Goal: Information Seeking & Learning: Learn about a topic

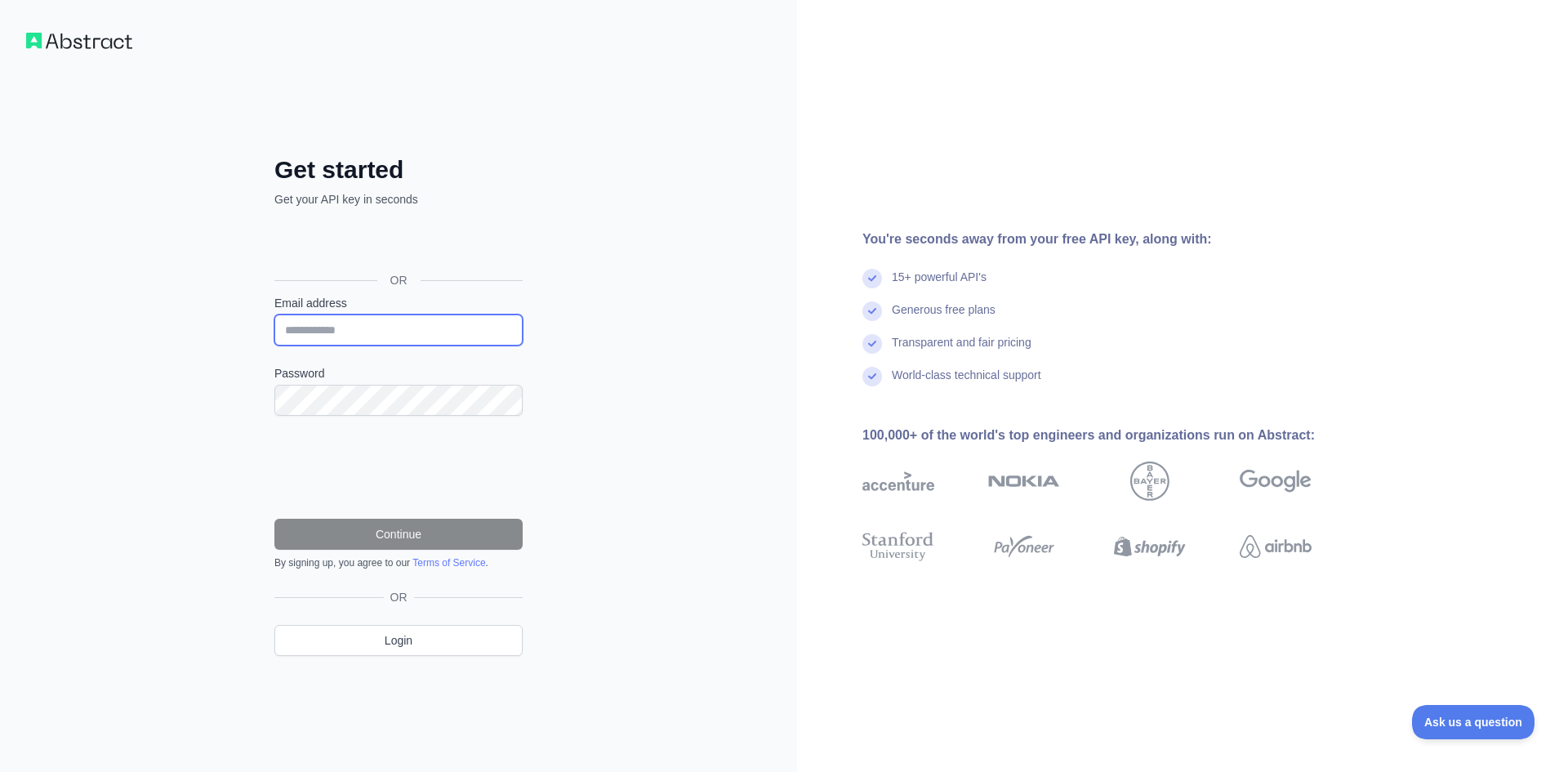
type input "**********"
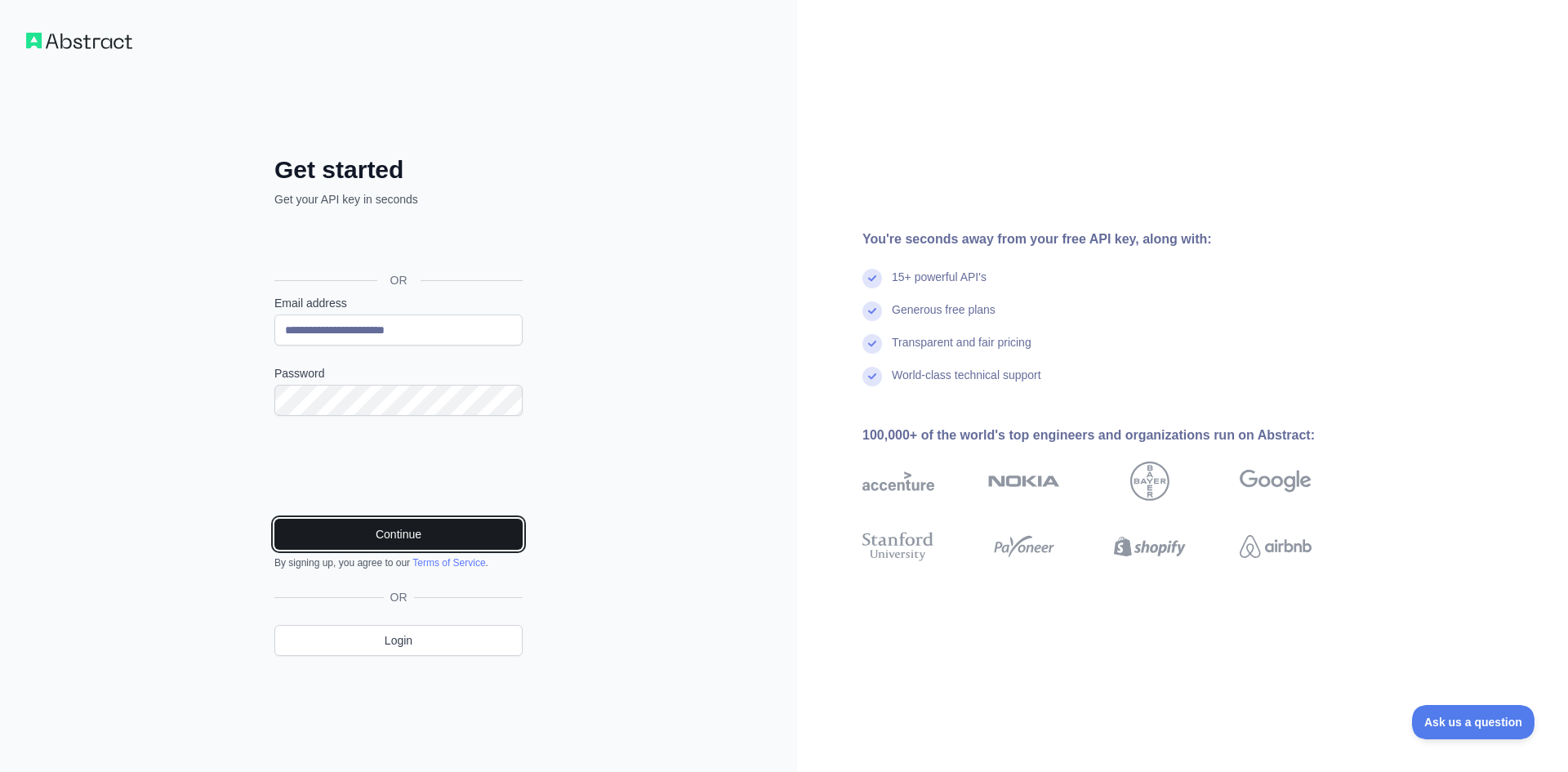
click at [404, 535] on button "Continue" at bounding box center [398, 534] width 248 height 31
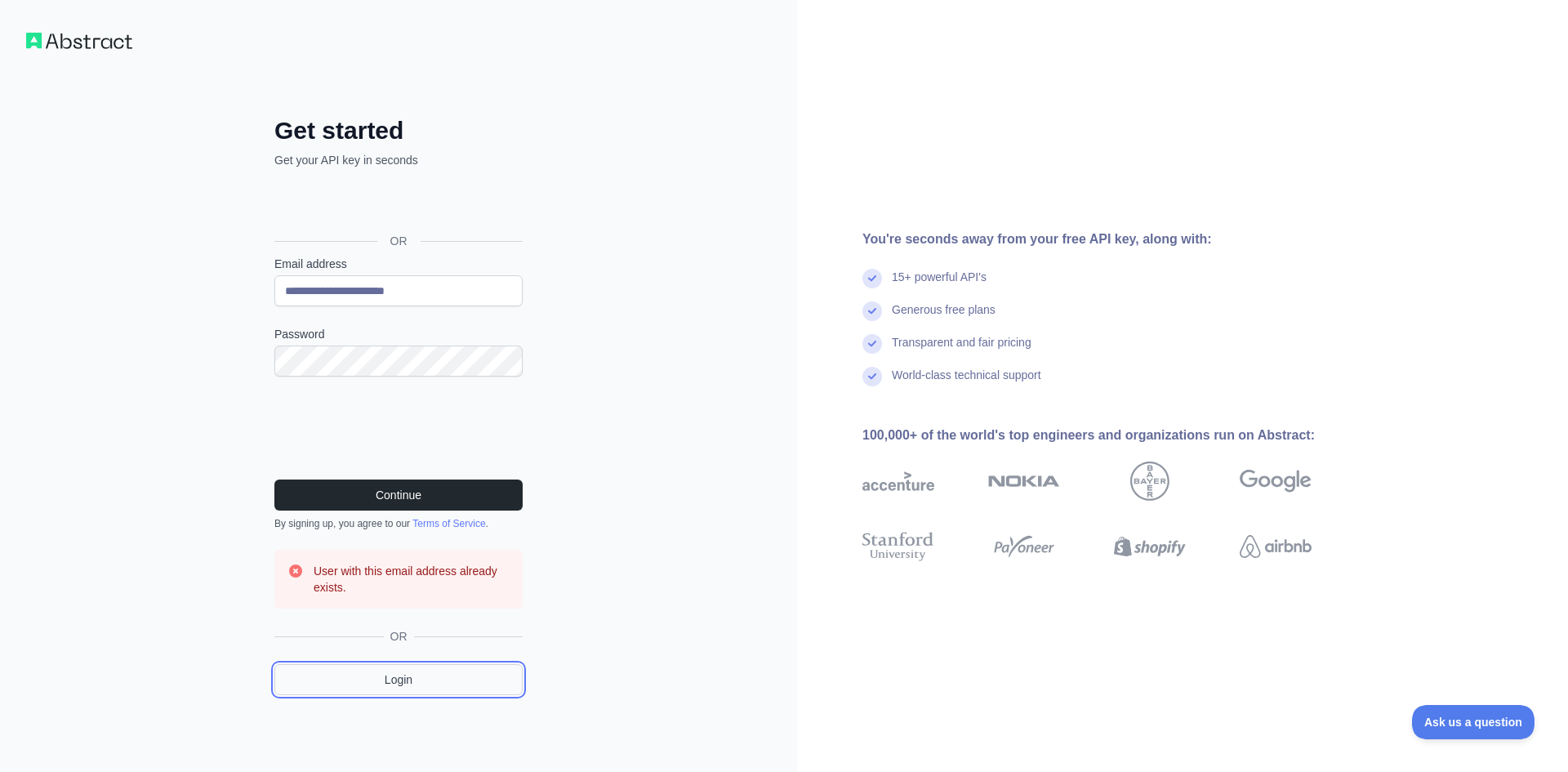
click at [425, 683] on link "Login" at bounding box center [398, 679] width 248 height 31
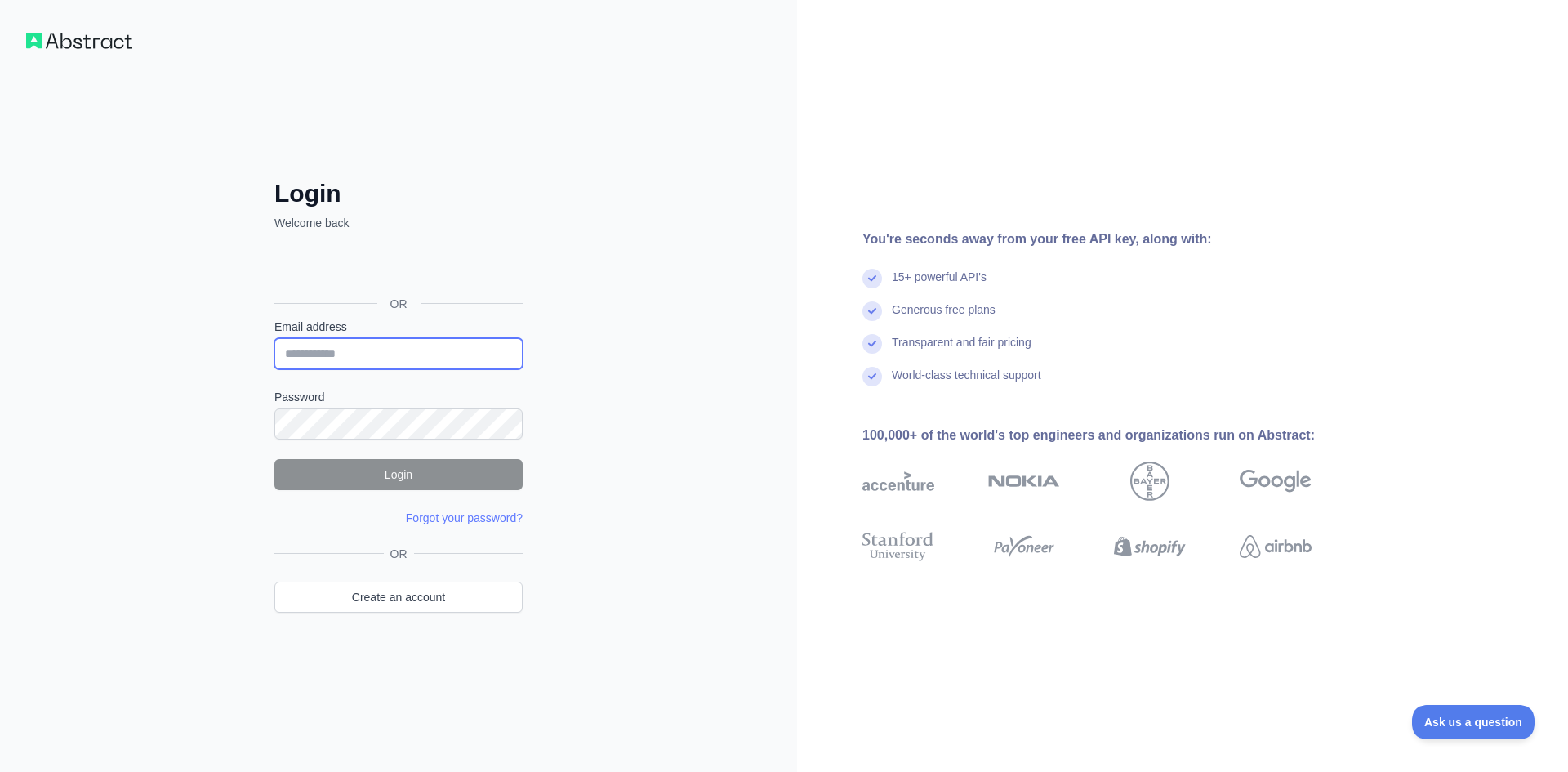
type input "**********"
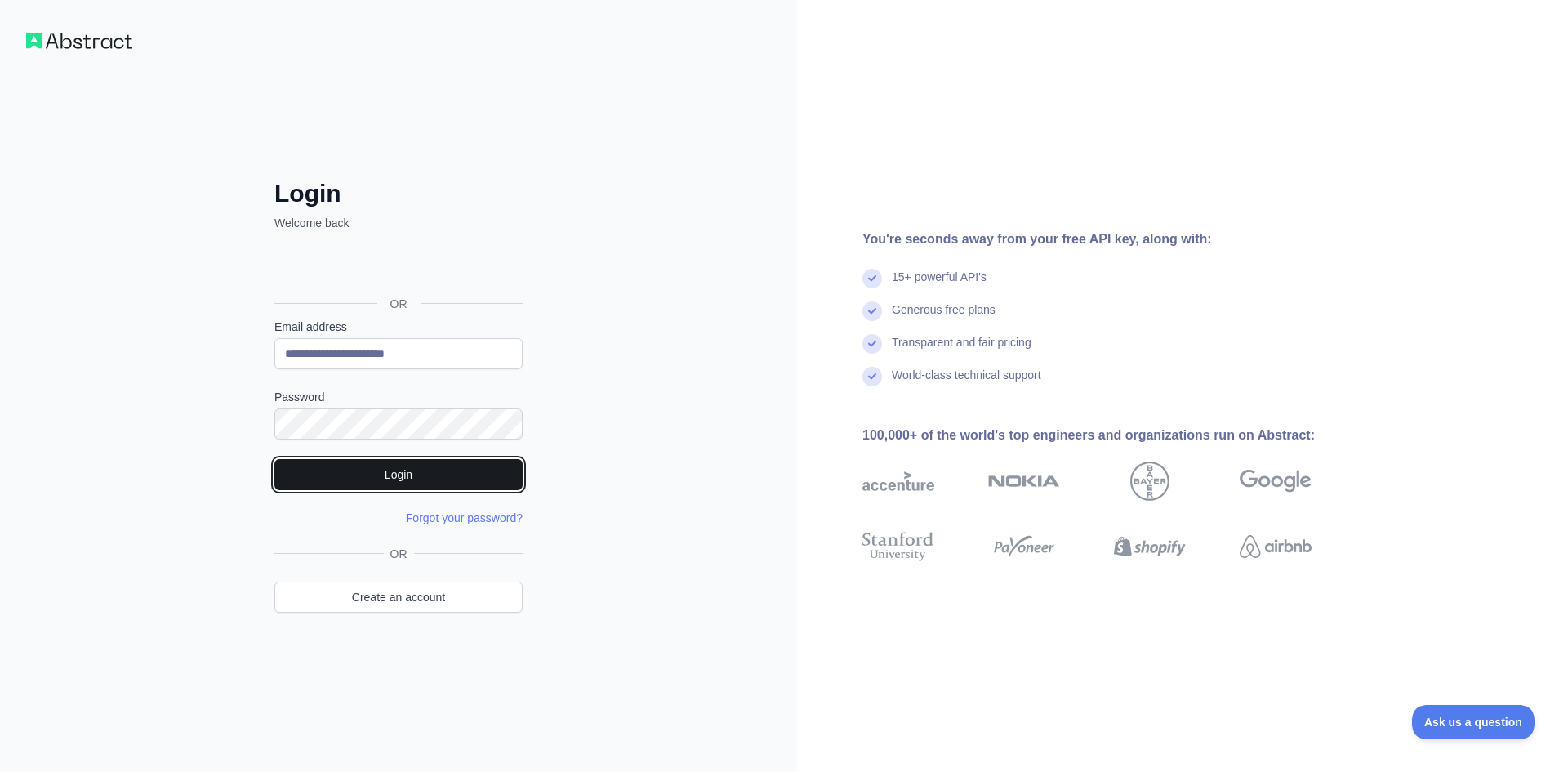
click at [400, 470] on button "Login" at bounding box center [398, 475] width 248 height 31
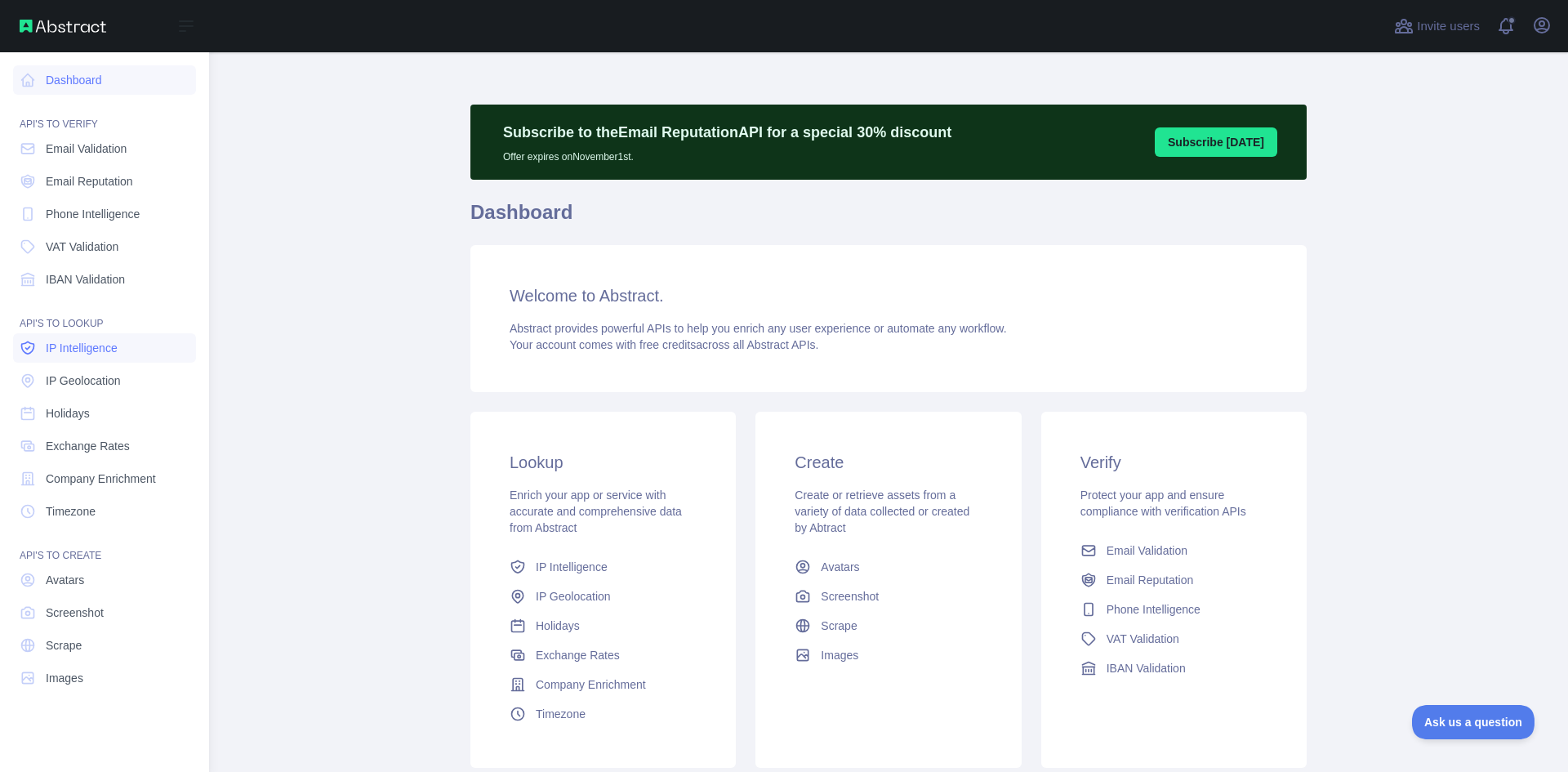
click at [118, 351] on span "IP Intelligence" at bounding box center [82, 348] width 72 height 16
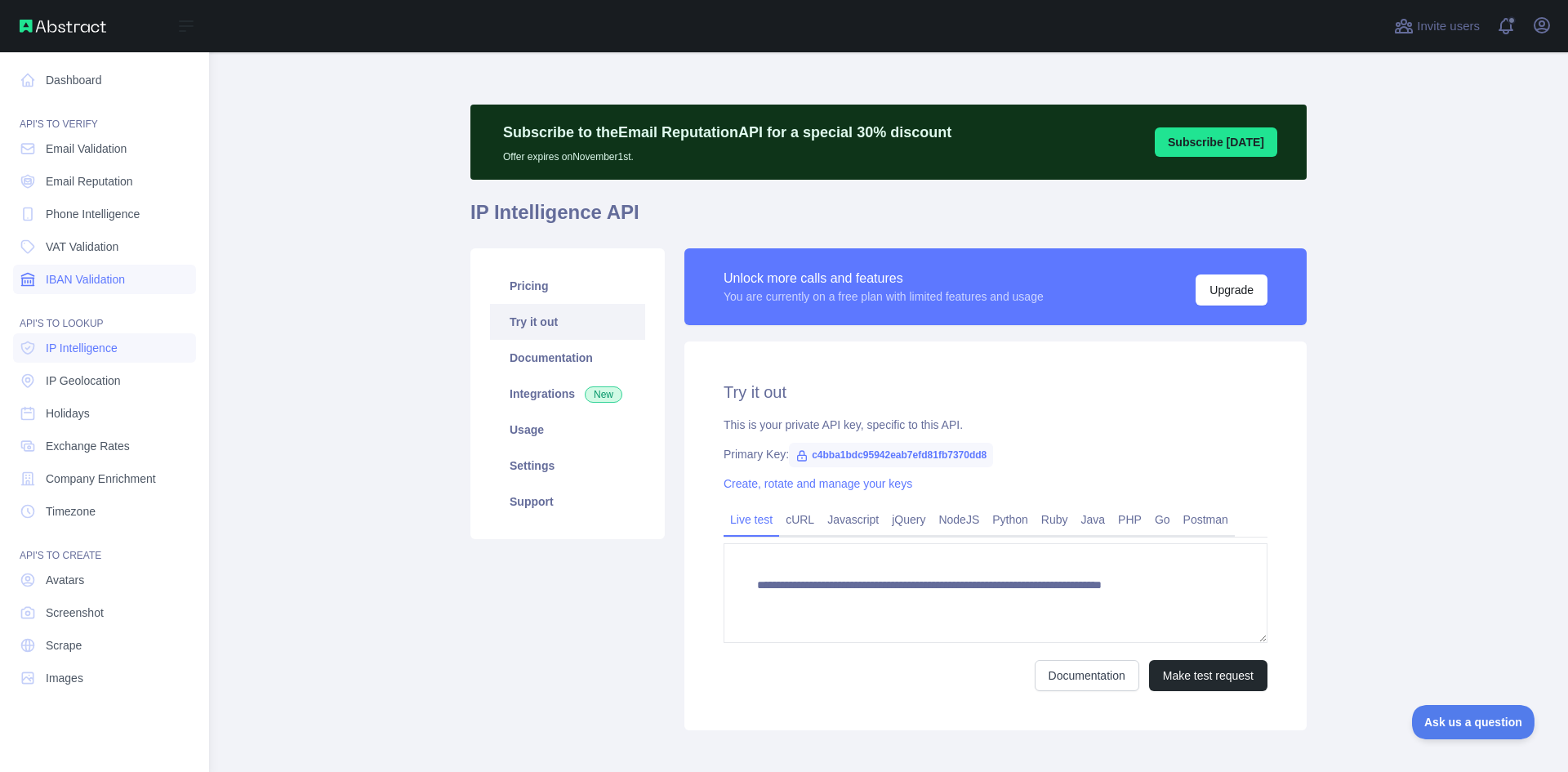
type textarea "**********"
click at [117, 275] on span "IBAN Validation" at bounding box center [85, 279] width 79 height 16
click at [88, 241] on span "VAT Validation" at bounding box center [82, 246] width 73 height 16
click at [121, 151] on span "Email Validation" at bounding box center [86, 149] width 81 height 16
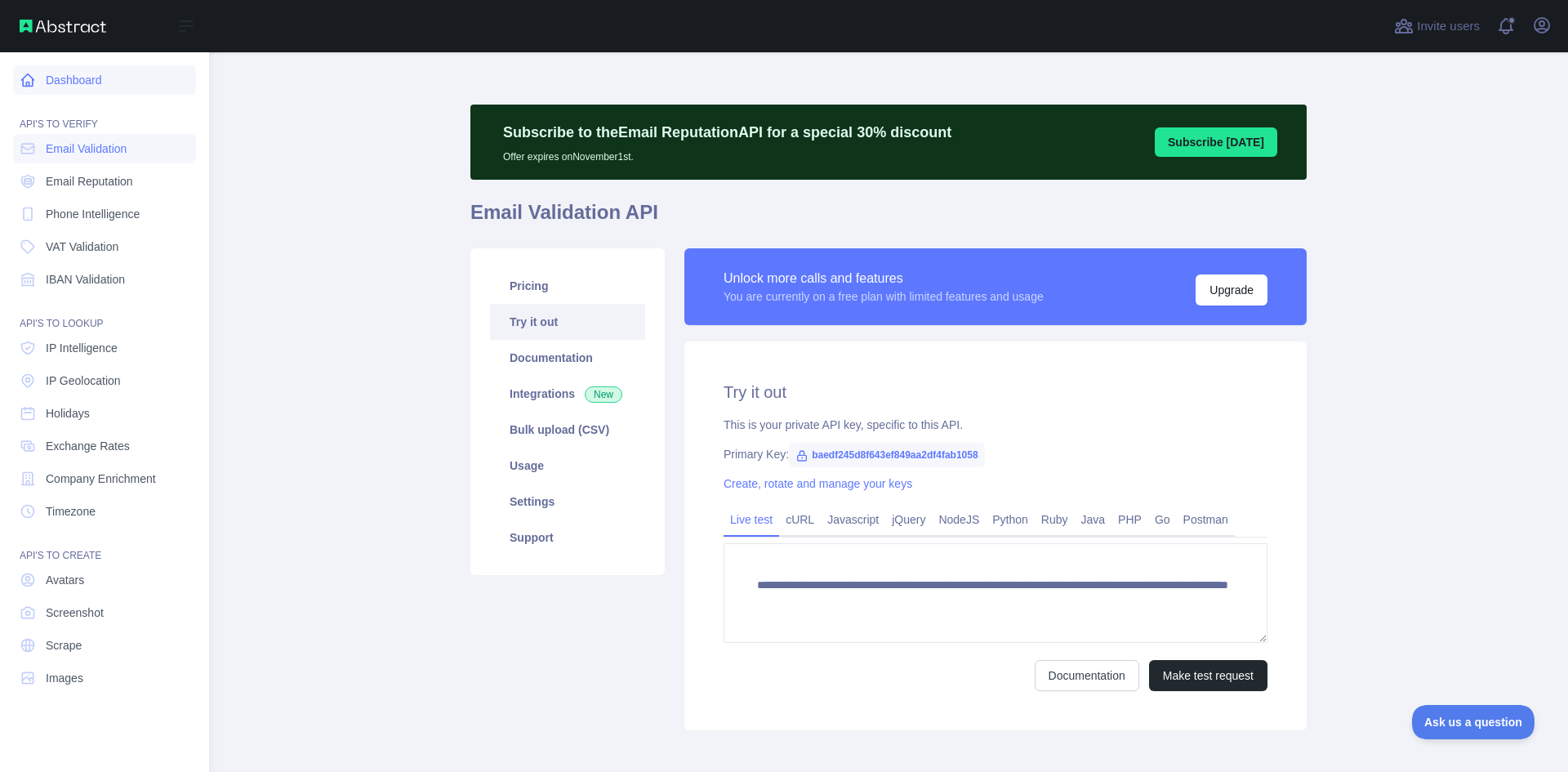
click at [100, 84] on link "Dashboard" at bounding box center [104, 80] width 183 height 29
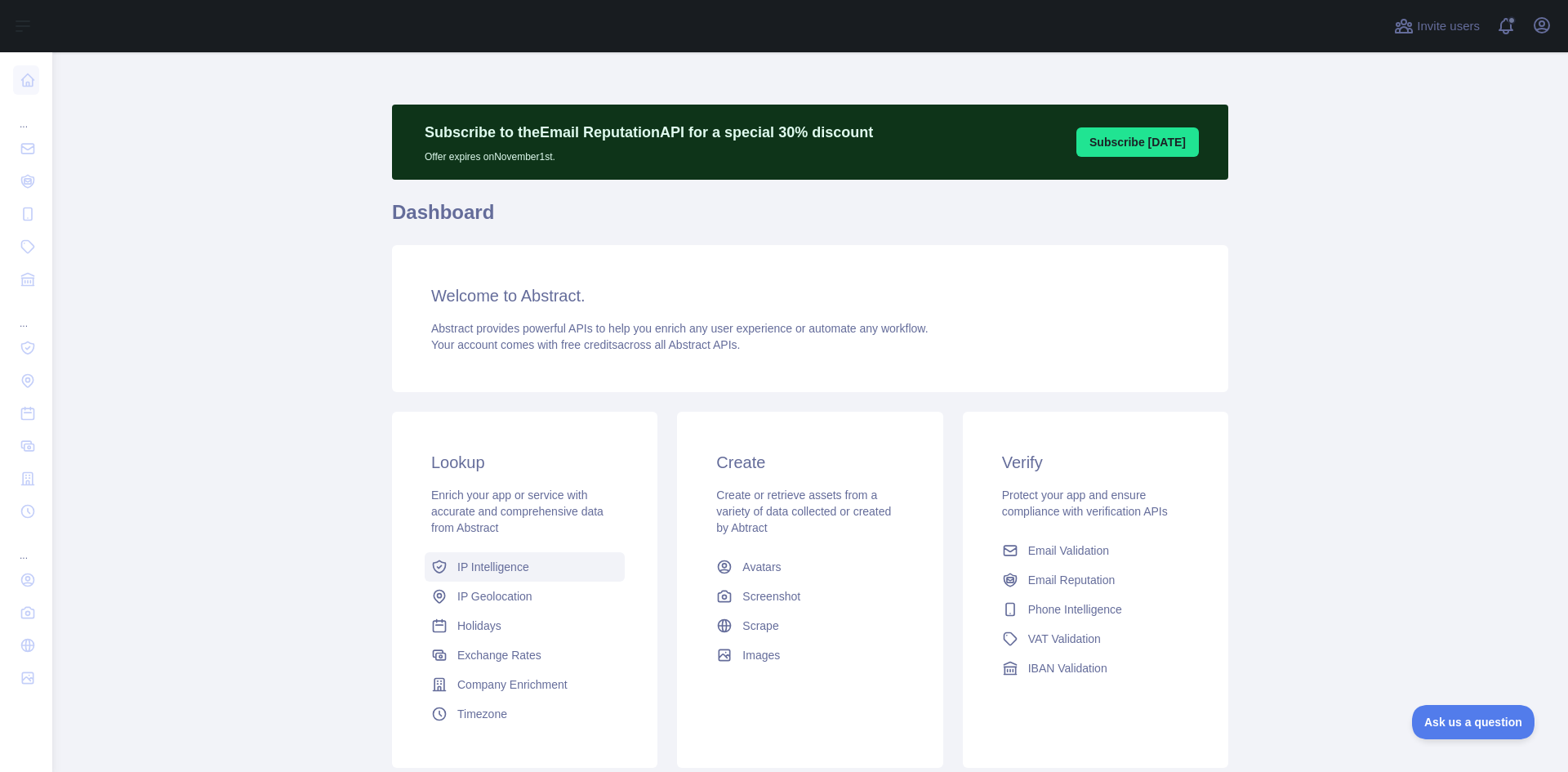
click at [504, 568] on span "IP Intelligence" at bounding box center [494, 567] width 72 height 16
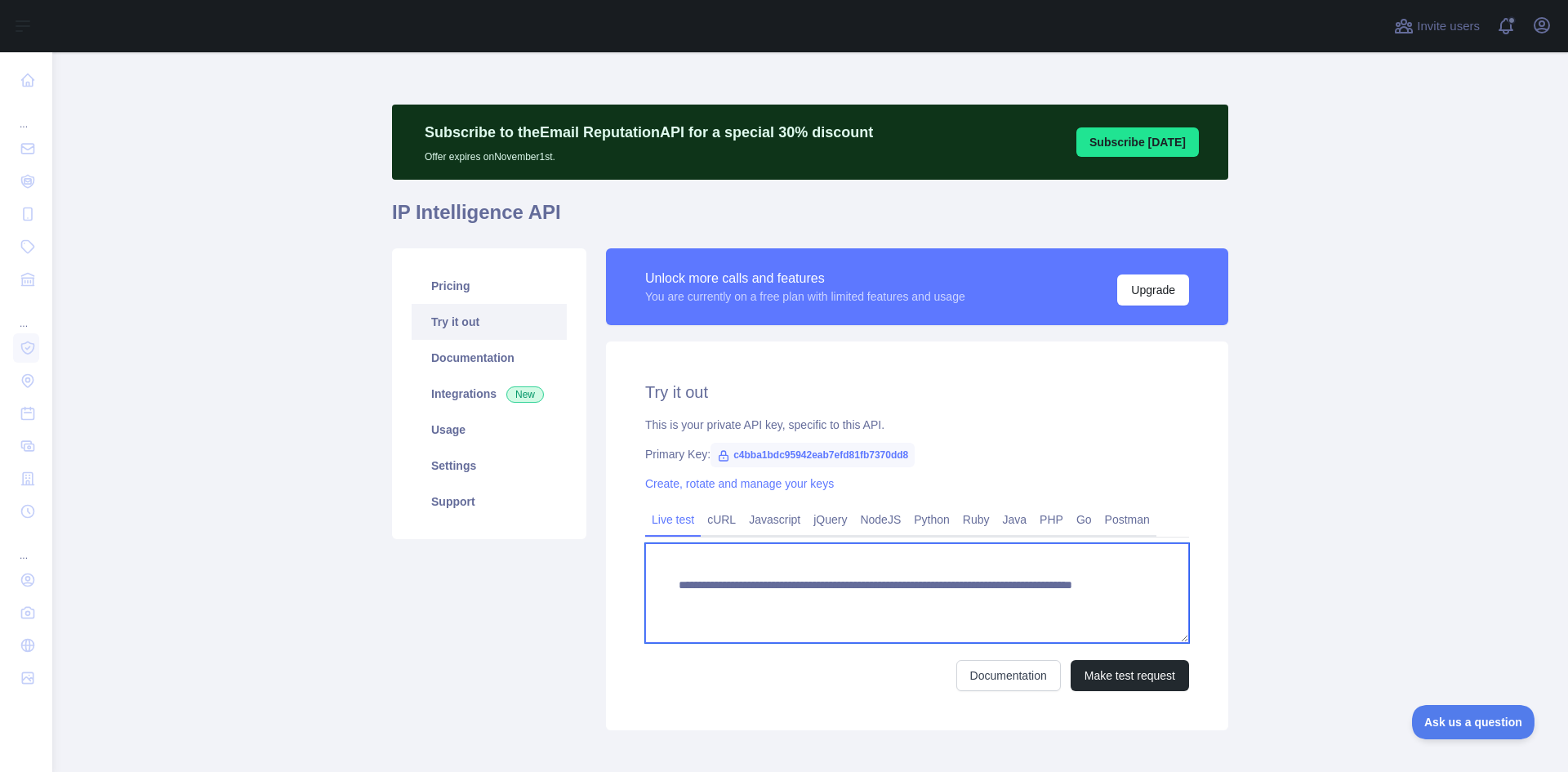
click at [779, 585] on textarea "**********" at bounding box center [917, 593] width 544 height 100
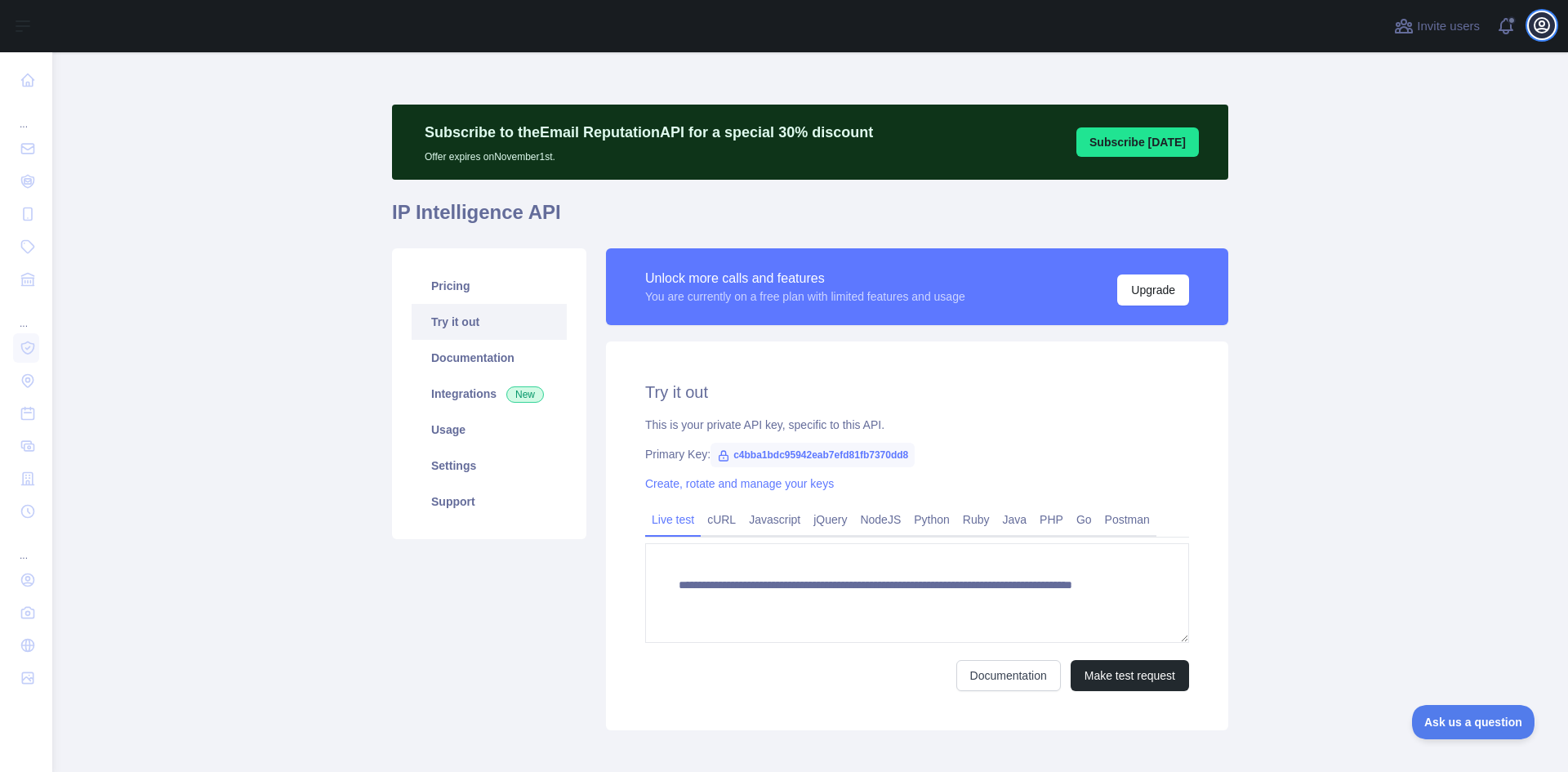
click at [1541, 24] on icon "button" at bounding box center [1542, 25] width 20 height 20
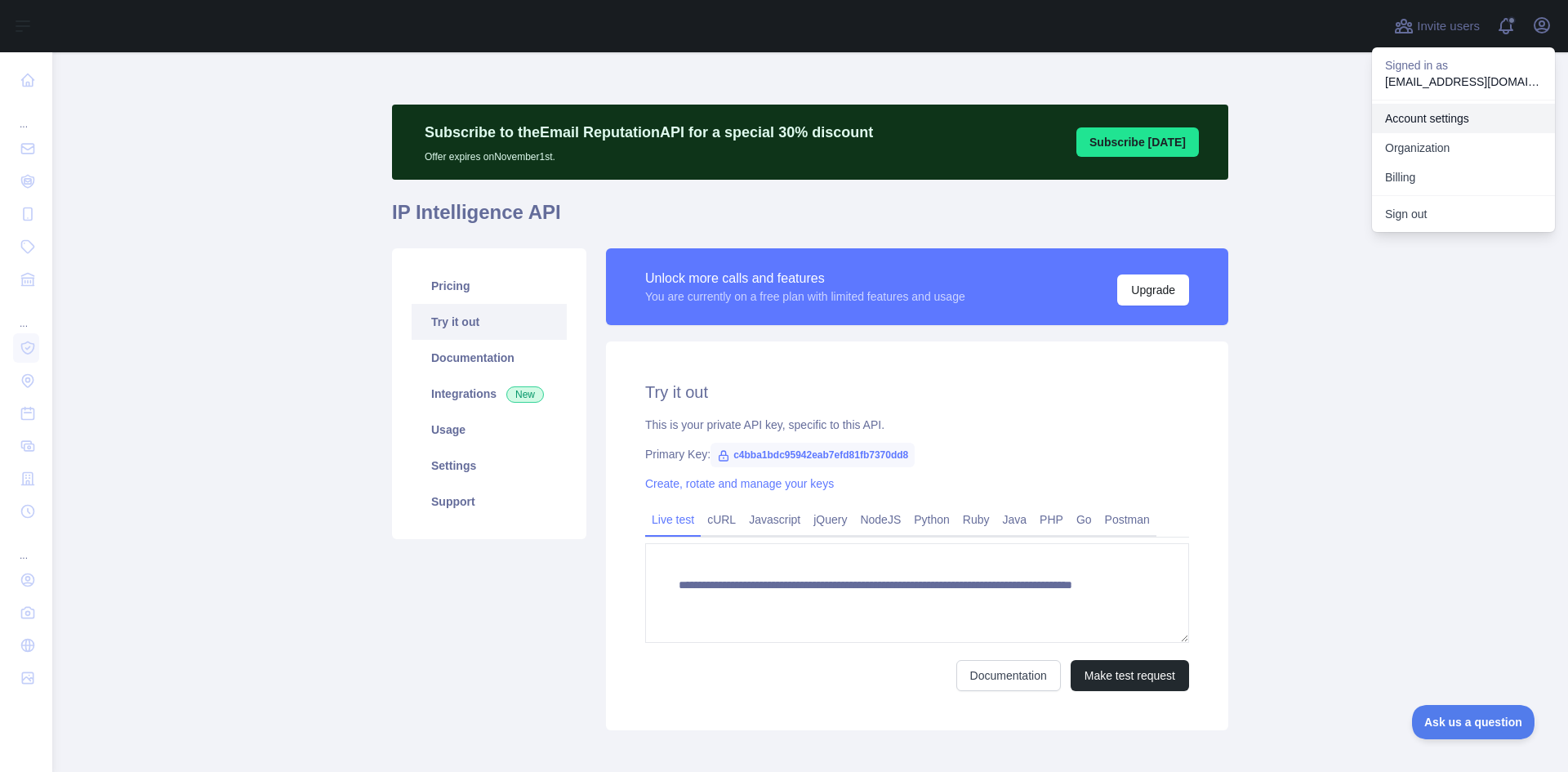
click at [1425, 119] on link "Account settings" at bounding box center [1463, 119] width 183 height 29
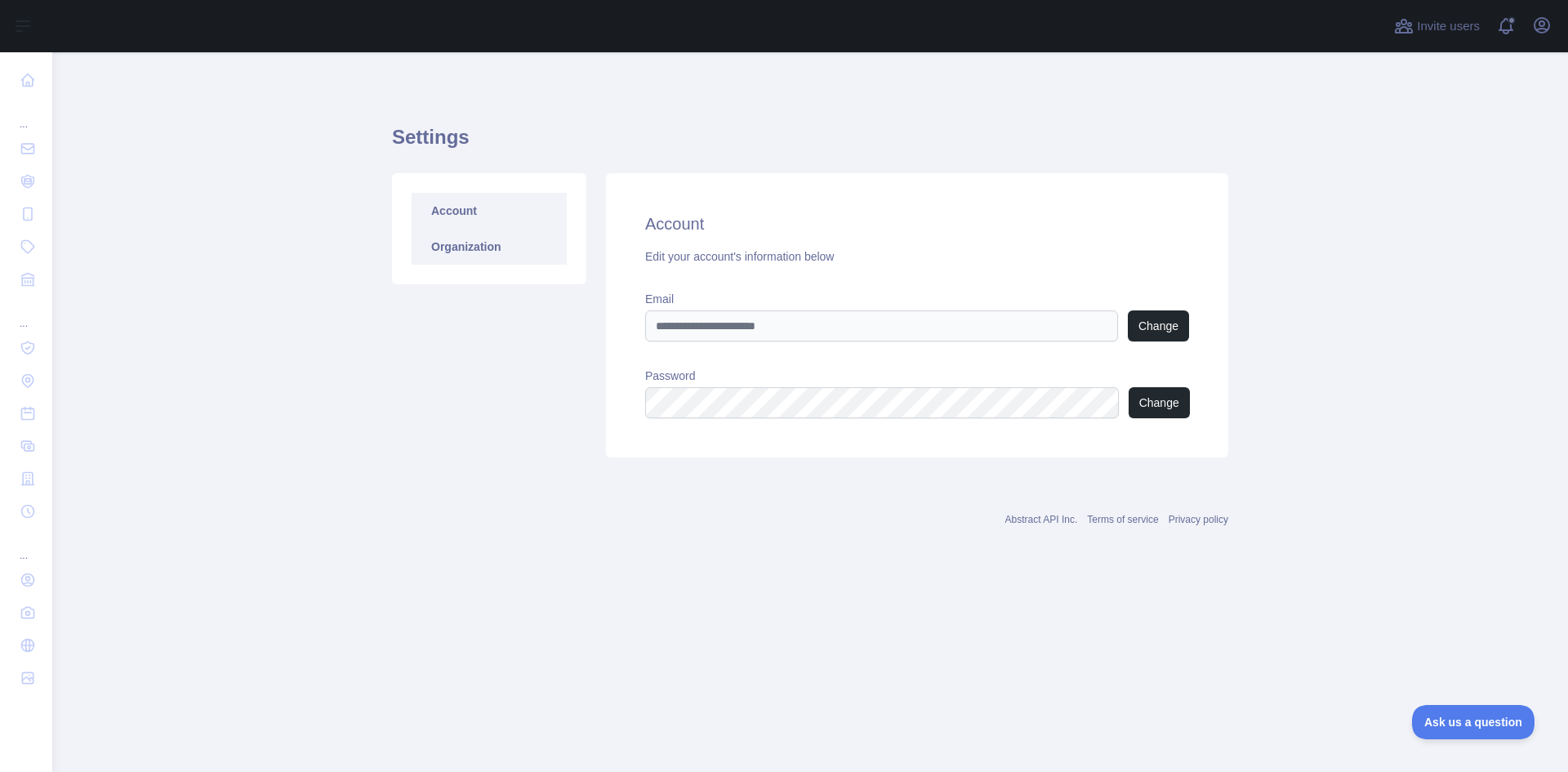
click at [471, 252] on link "Organization" at bounding box center [490, 246] width 156 height 36
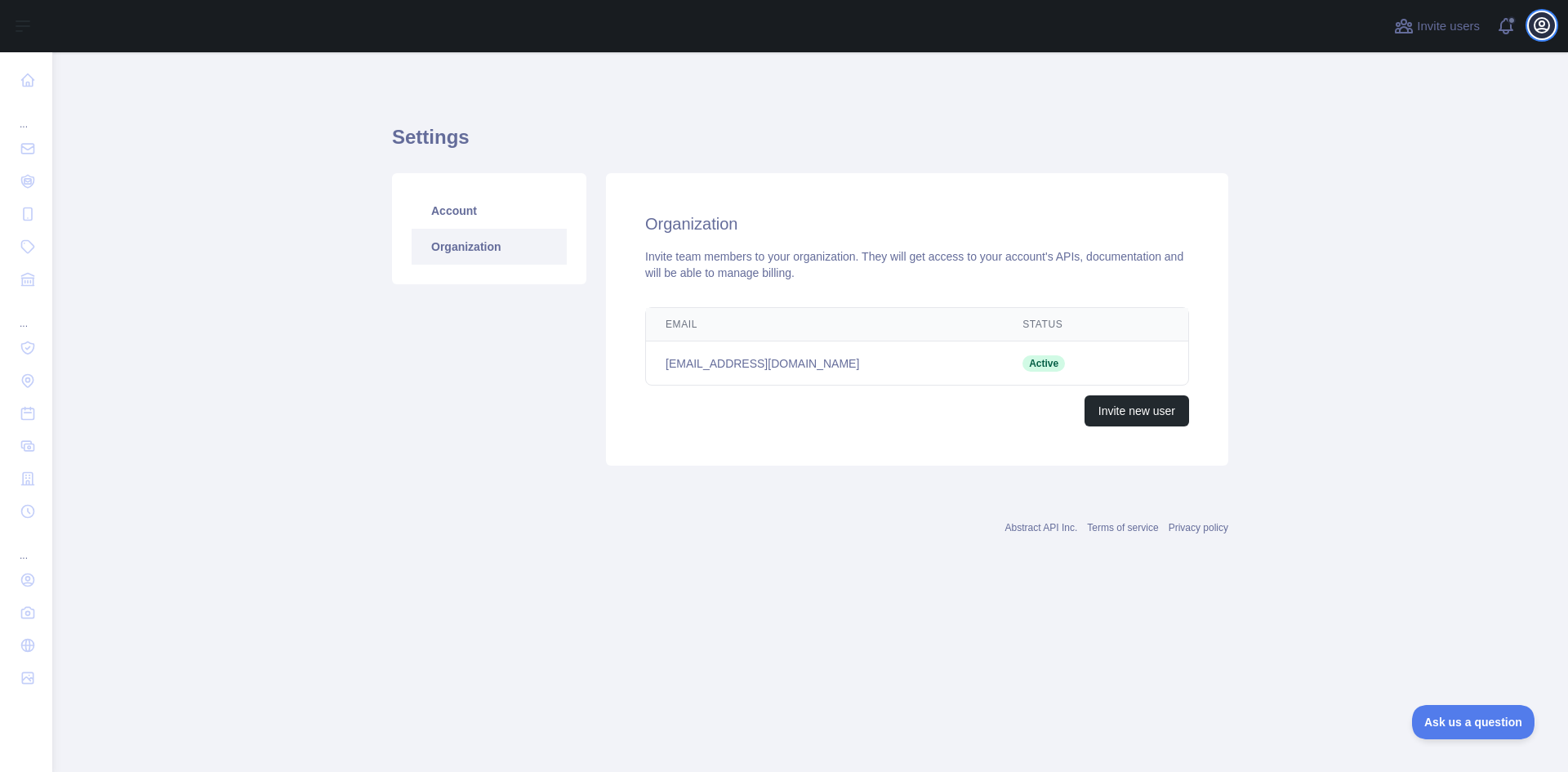
click at [1539, 34] on icon "button" at bounding box center [1542, 25] width 20 height 20
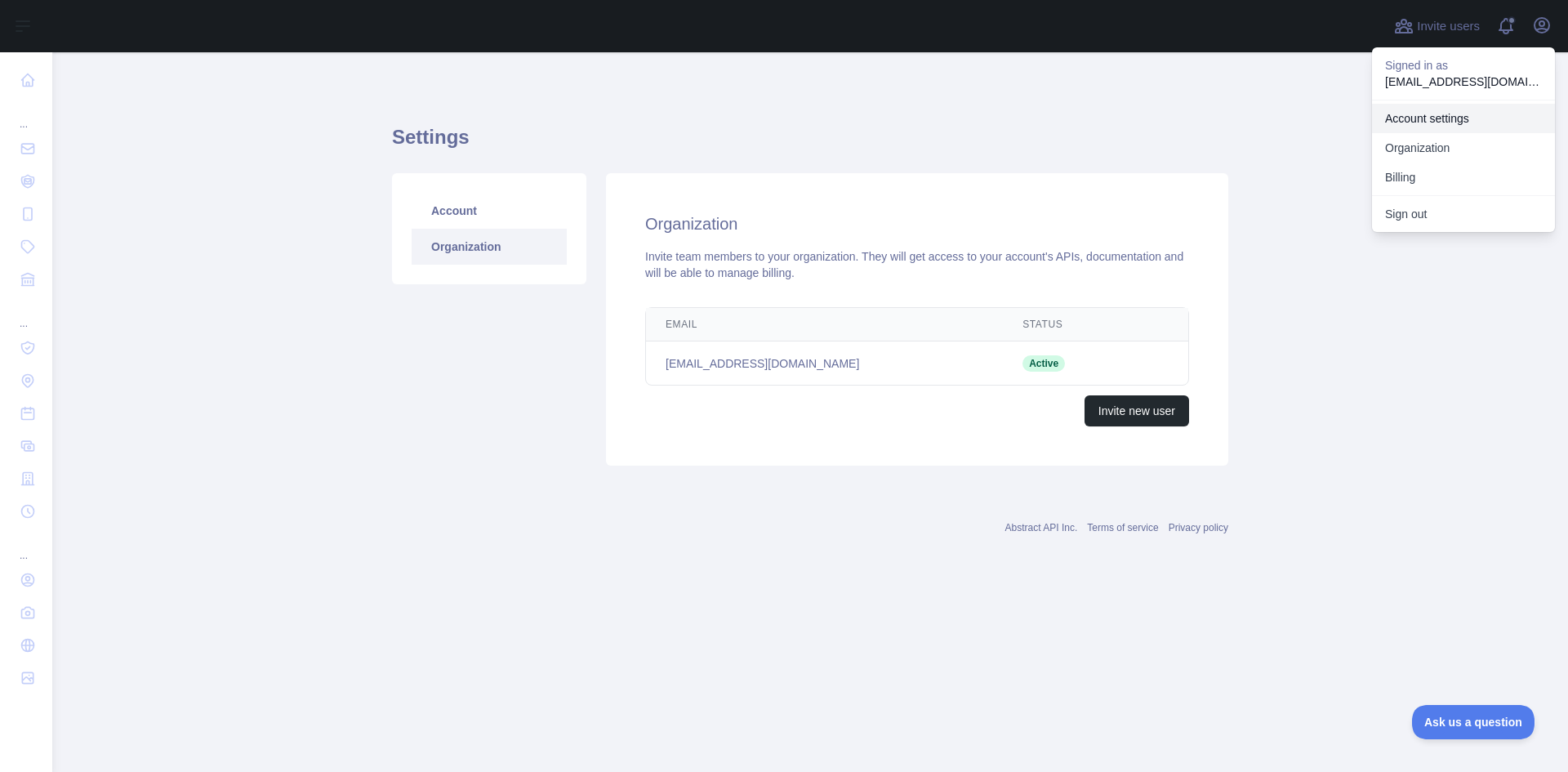
click at [1430, 123] on link "Account settings" at bounding box center [1463, 119] width 183 height 29
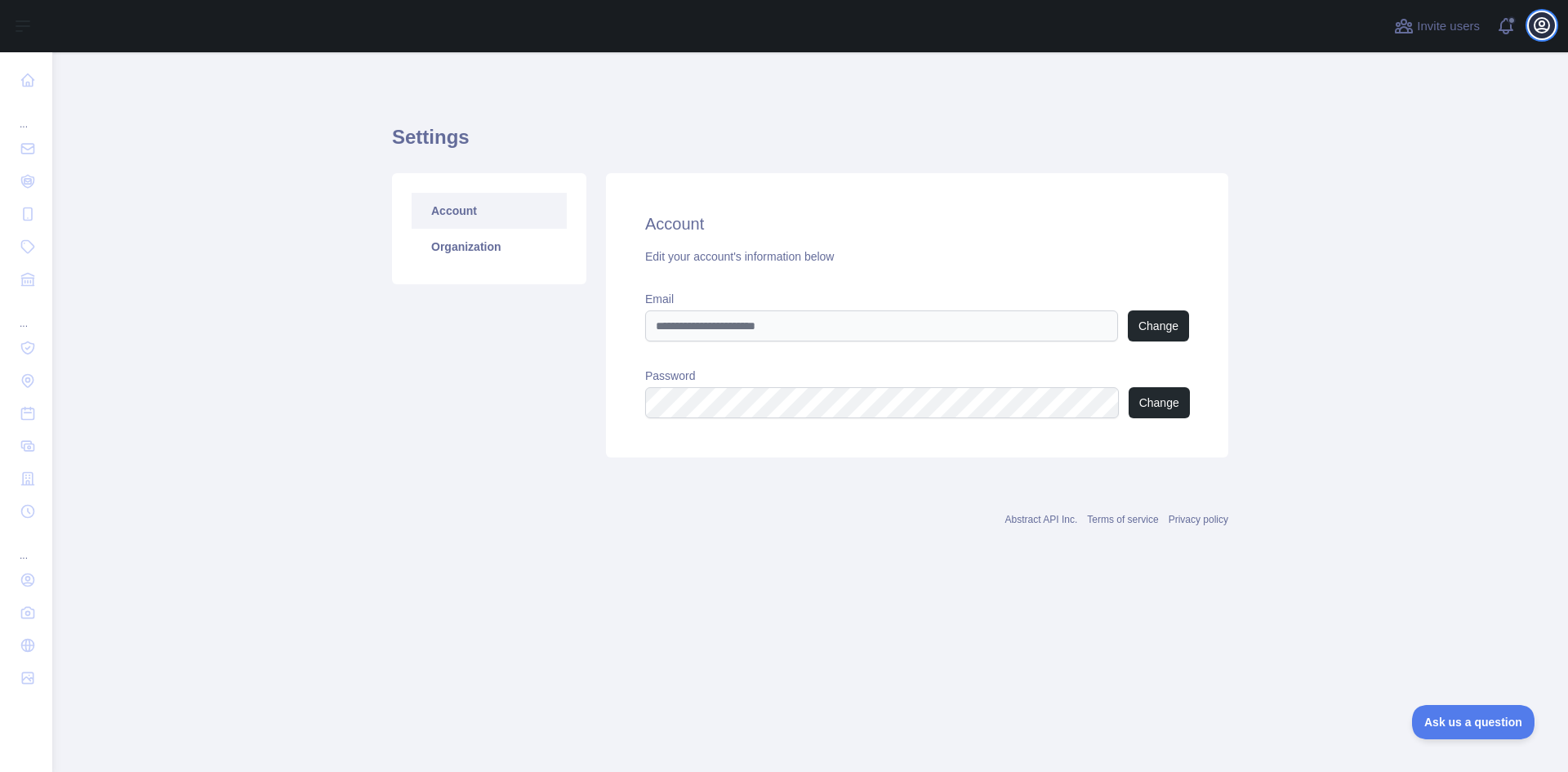
click at [1548, 31] on icon "button" at bounding box center [1542, 25] width 20 height 20
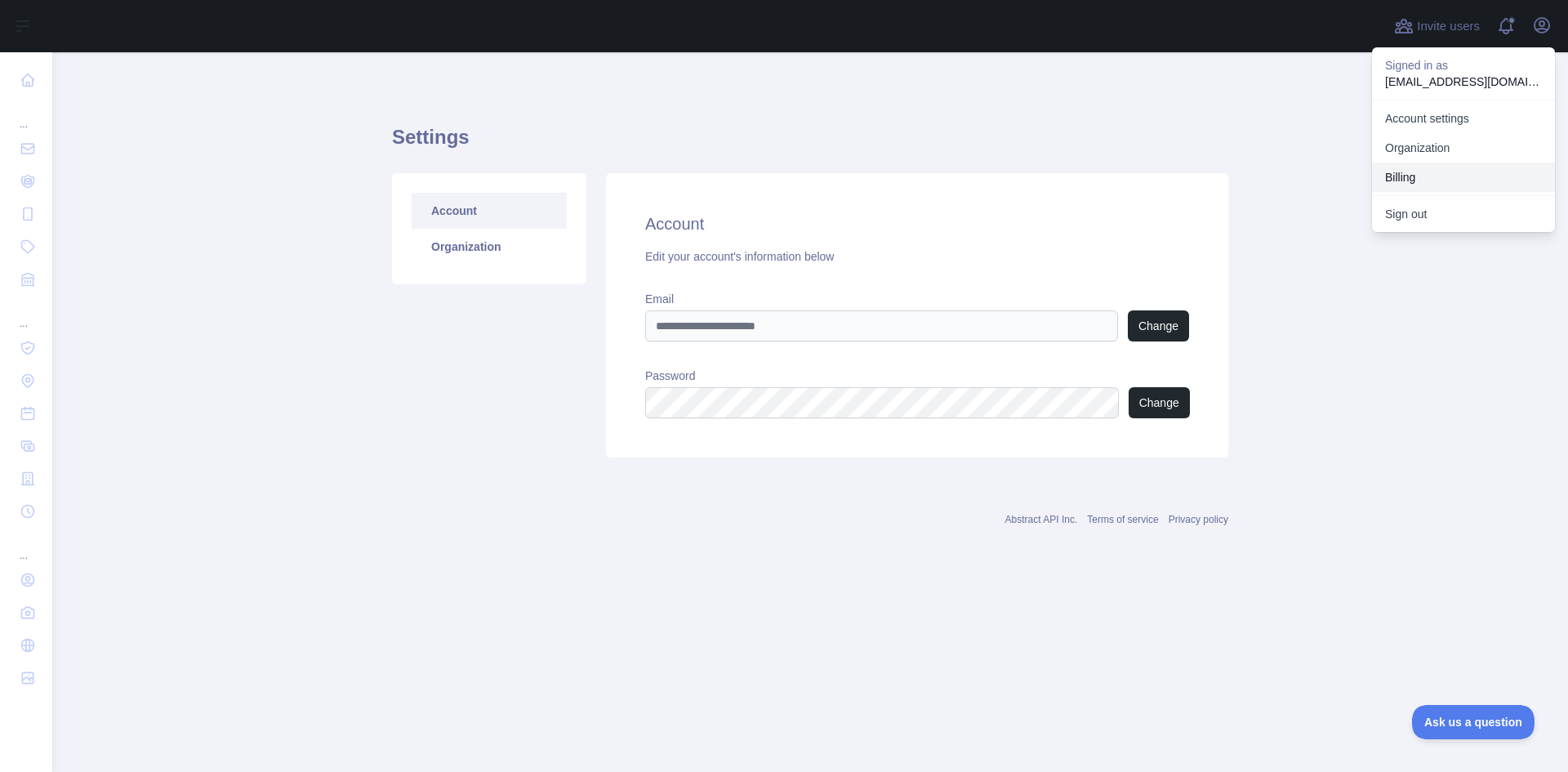
click at [1392, 185] on button "Billing" at bounding box center [1463, 177] width 183 height 29
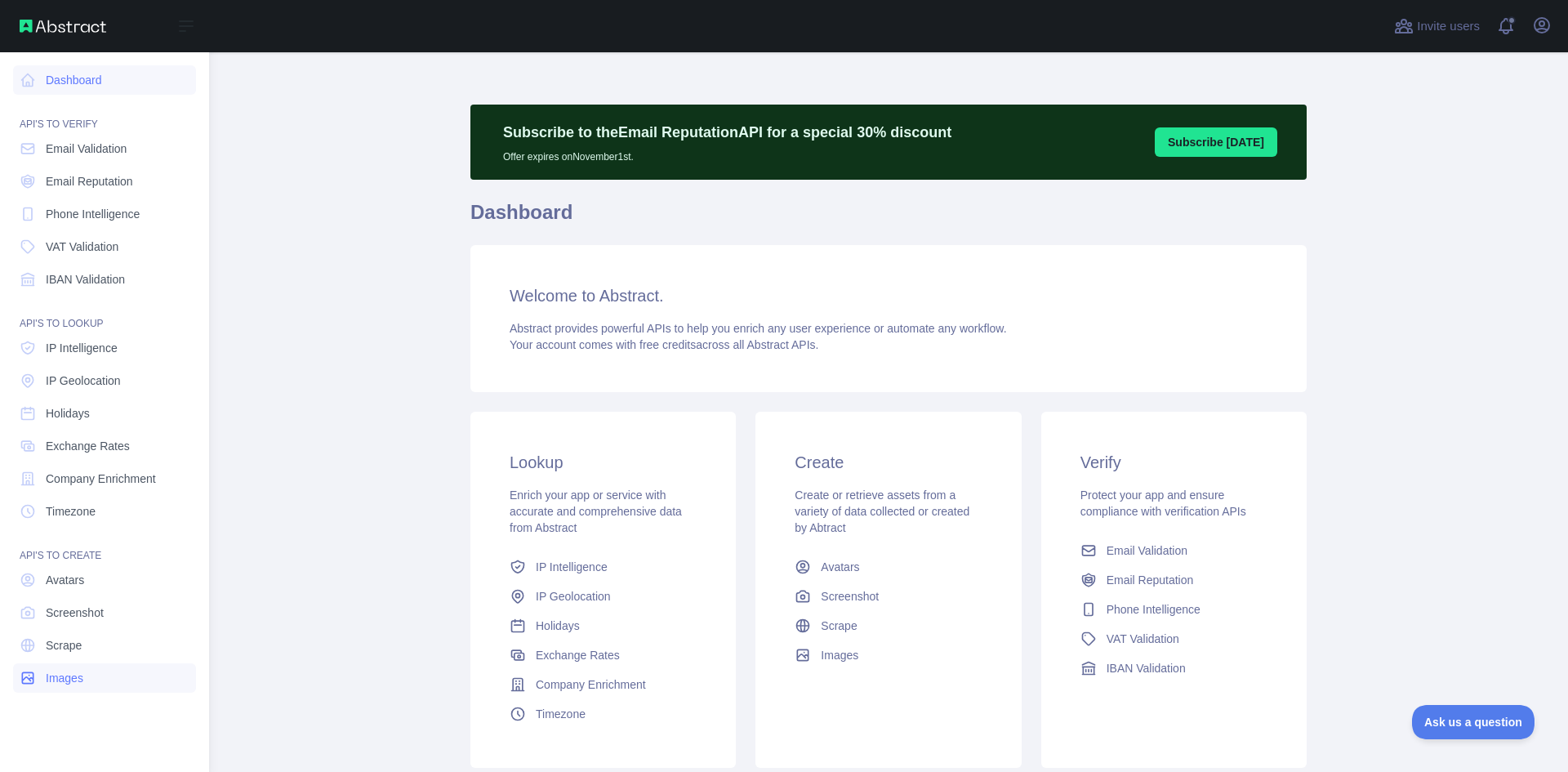
click at [70, 677] on span "Images" at bounding box center [65, 678] width 38 height 16
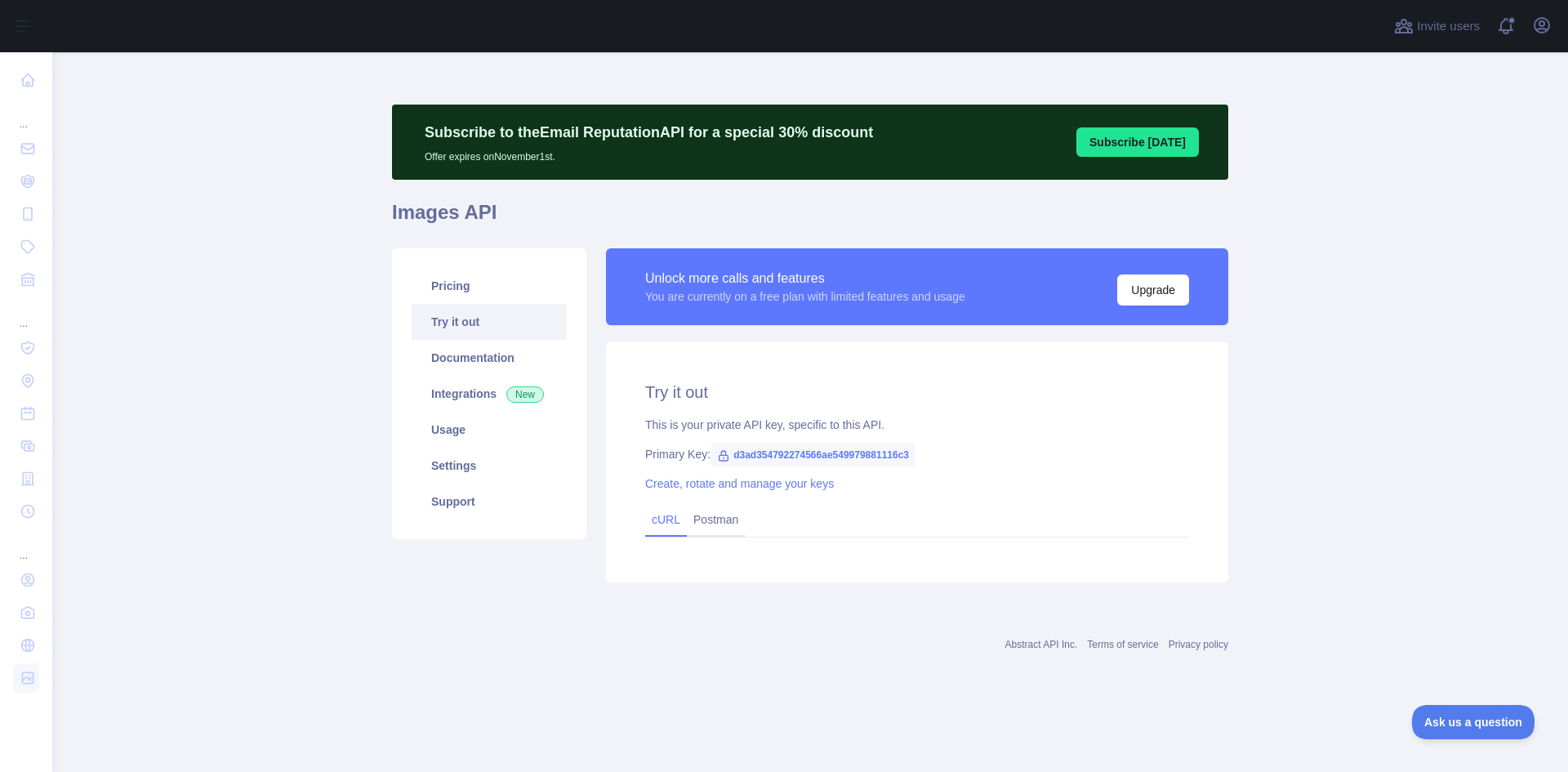
click at [667, 520] on link "cURL" at bounding box center [666, 519] width 29 height 13
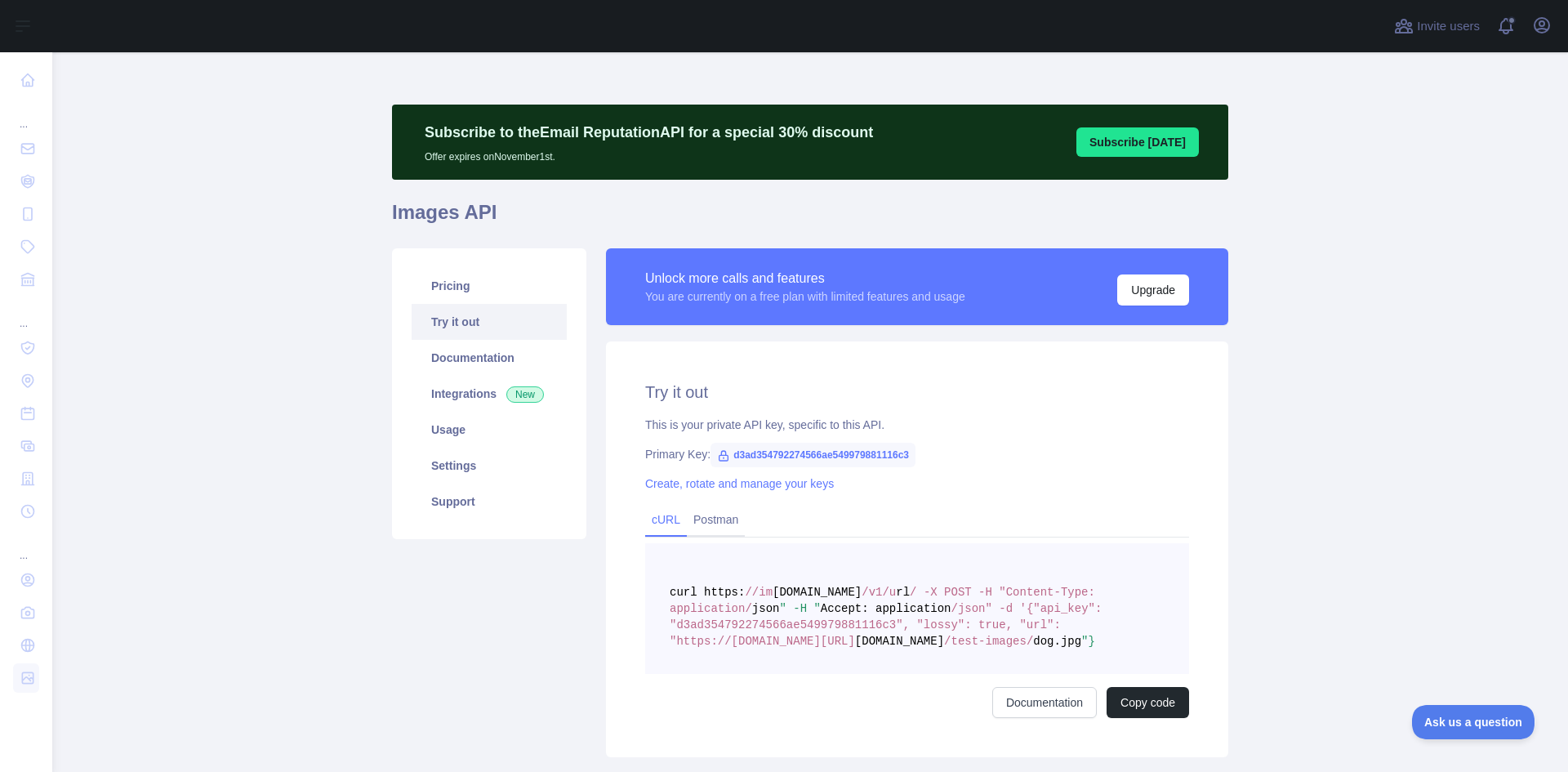
click at [905, 626] on span "/json" -d '{"api_key": "d3ad354792274566ae549979881116c3", "lossy": true, "url"…" at bounding box center [889, 625] width 440 height 46
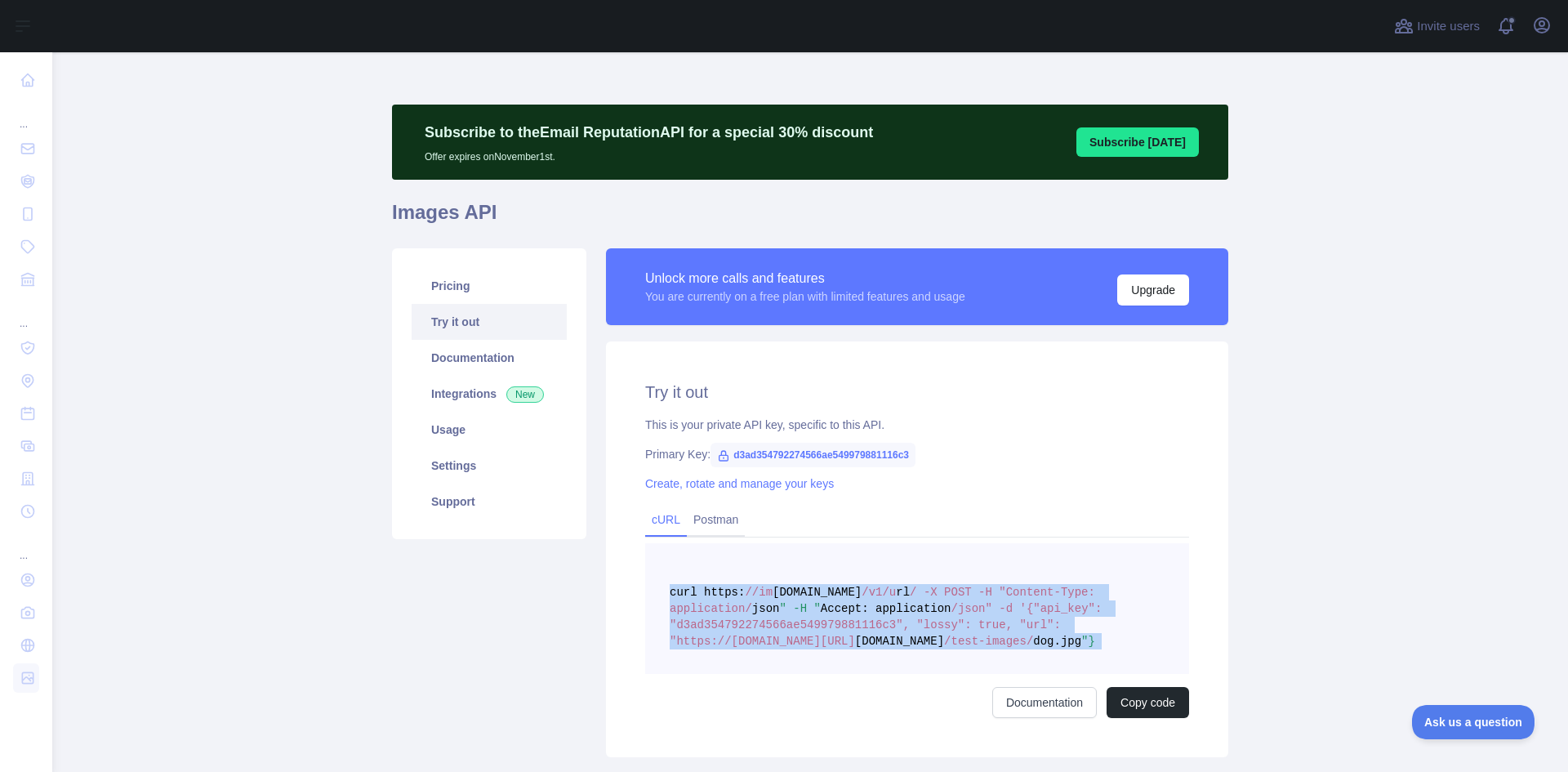
click at [905, 626] on span "/json" -d '{"api_key": "d3ad354792274566ae549979881116c3", "lossy": true, "url"…" at bounding box center [889, 625] width 440 height 46
click at [1047, 699] on link "Documentation" at bounding box center [1045, 702] width 105 height 31
click at [468, 290] on link "Pricing" at bounding box center [490, 286] width 156 height 36
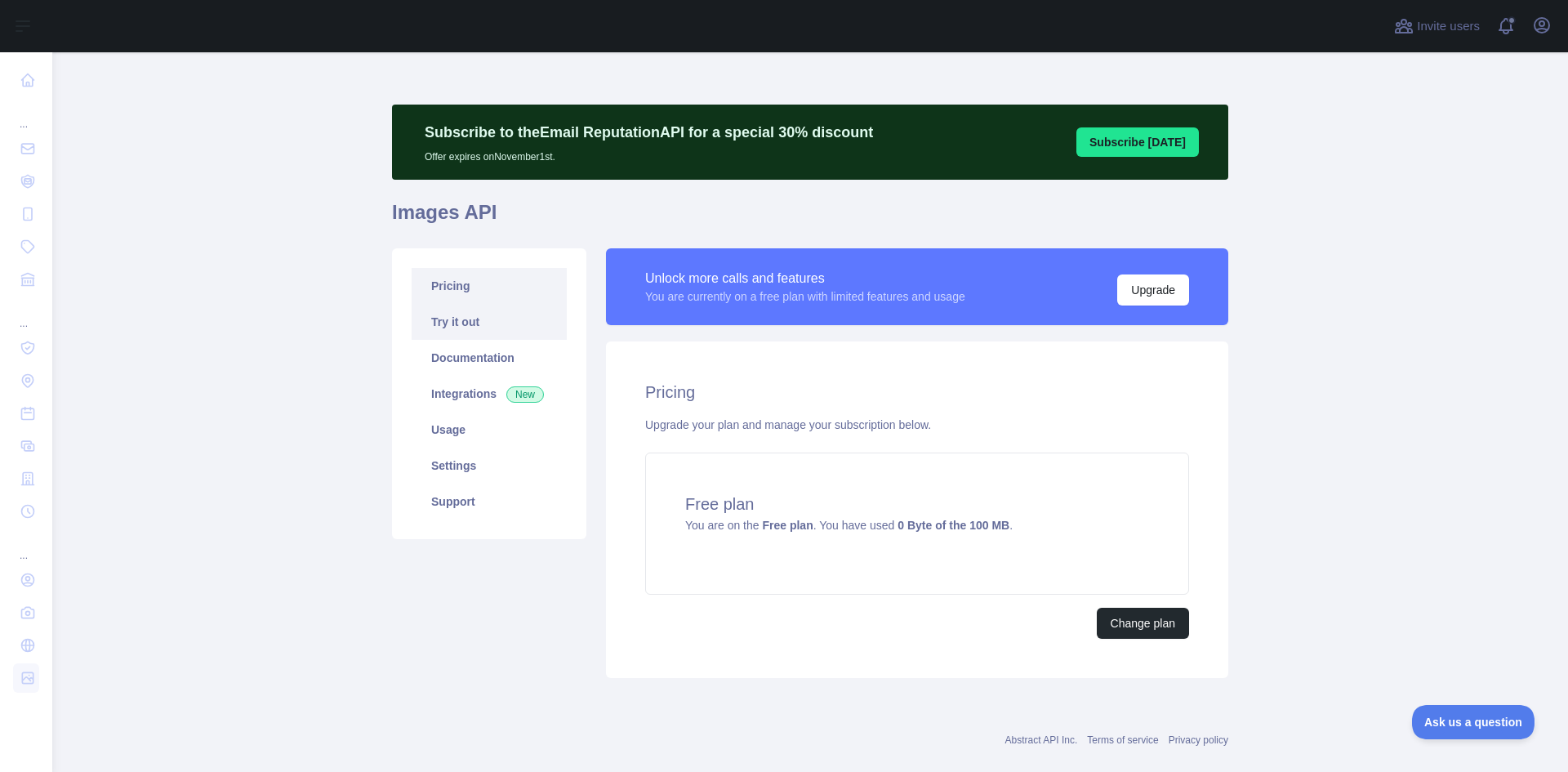
click at [473, 322] on link "Try it out" at bounding box center [490, 322] width 156 height 36
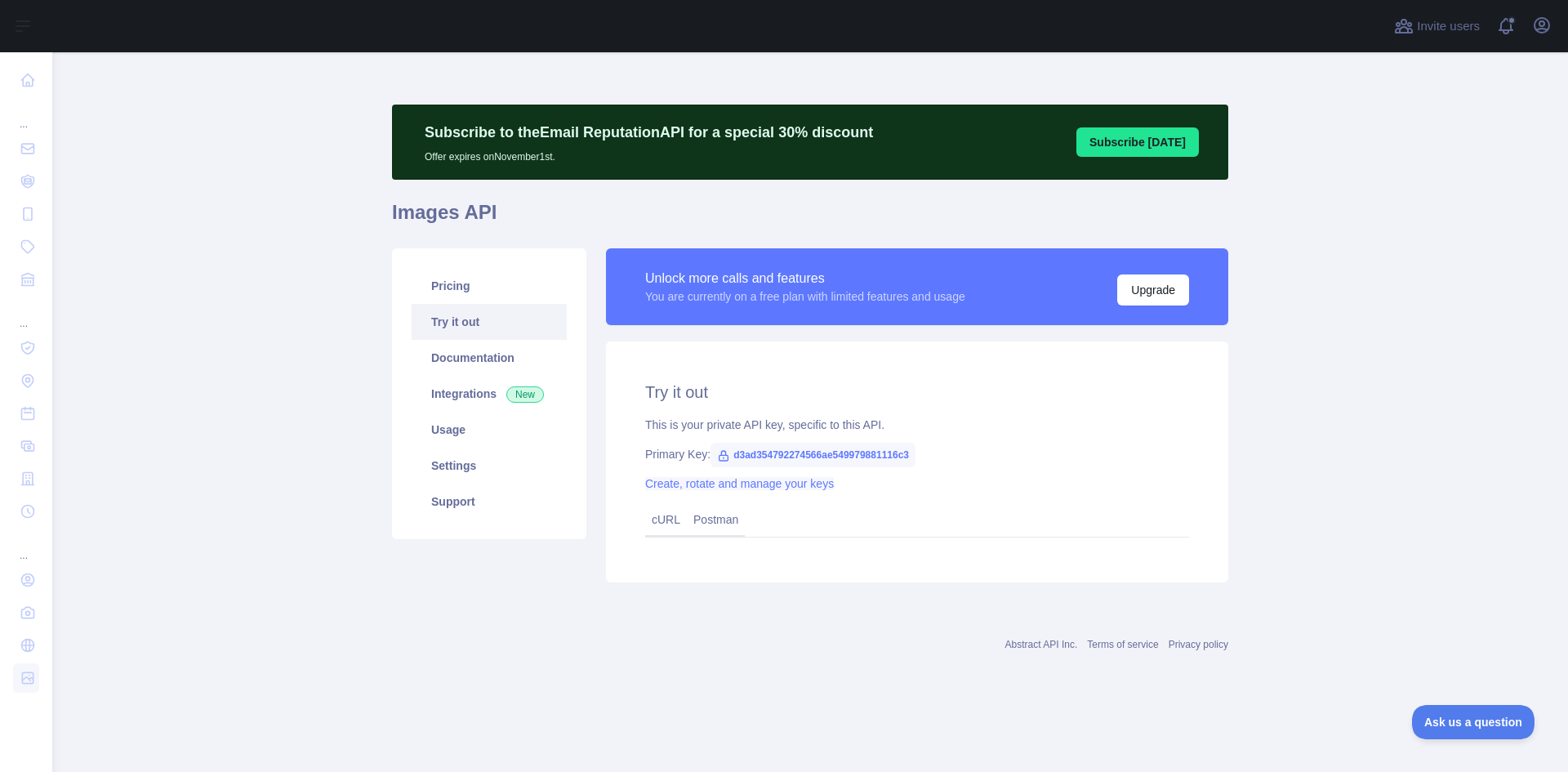
click at [706, 480] on link "Create, rotate and manage your keys" at bounding box center [739, 483] width 188 height 13
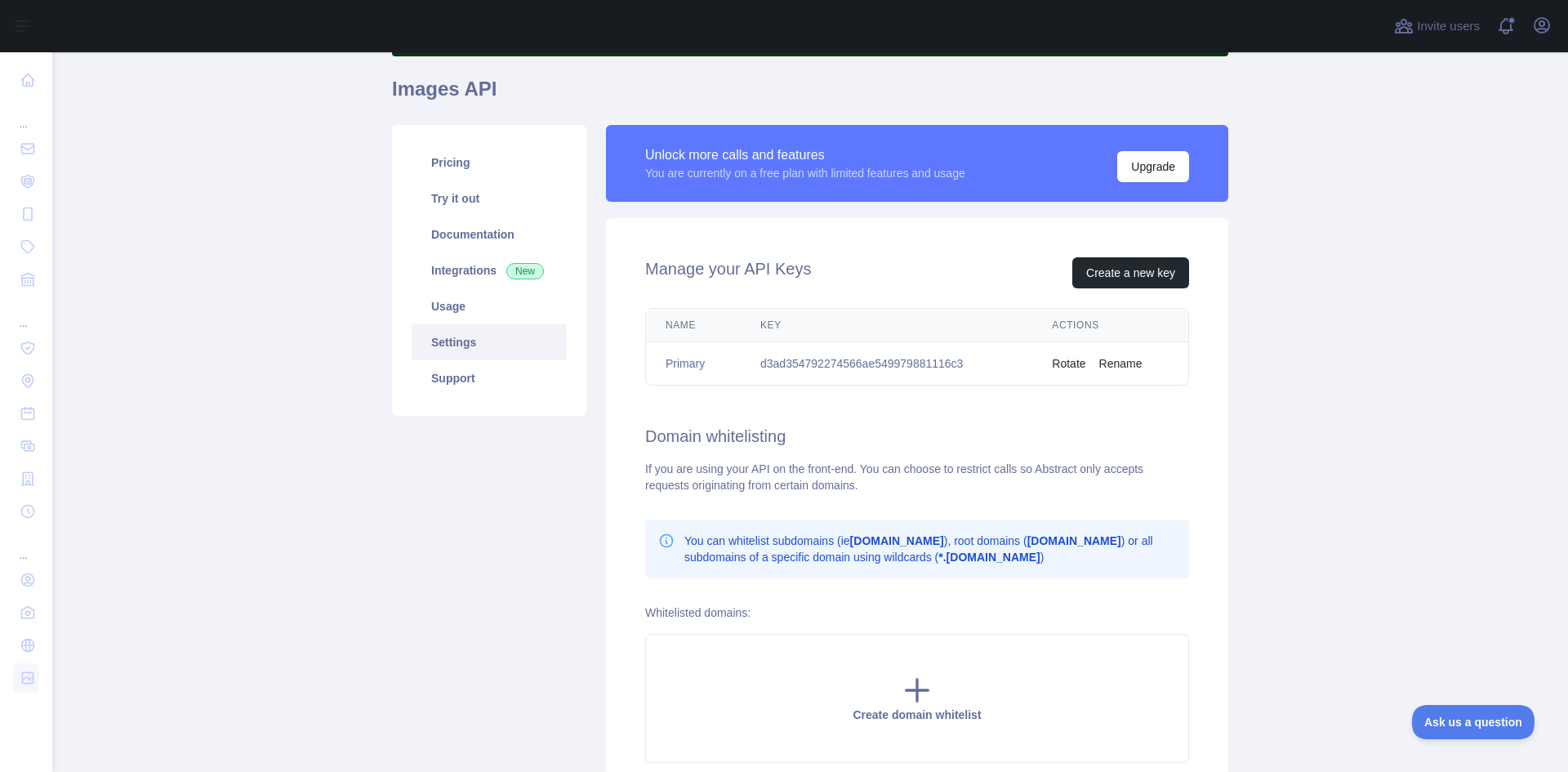
scroll to position [29, 0]
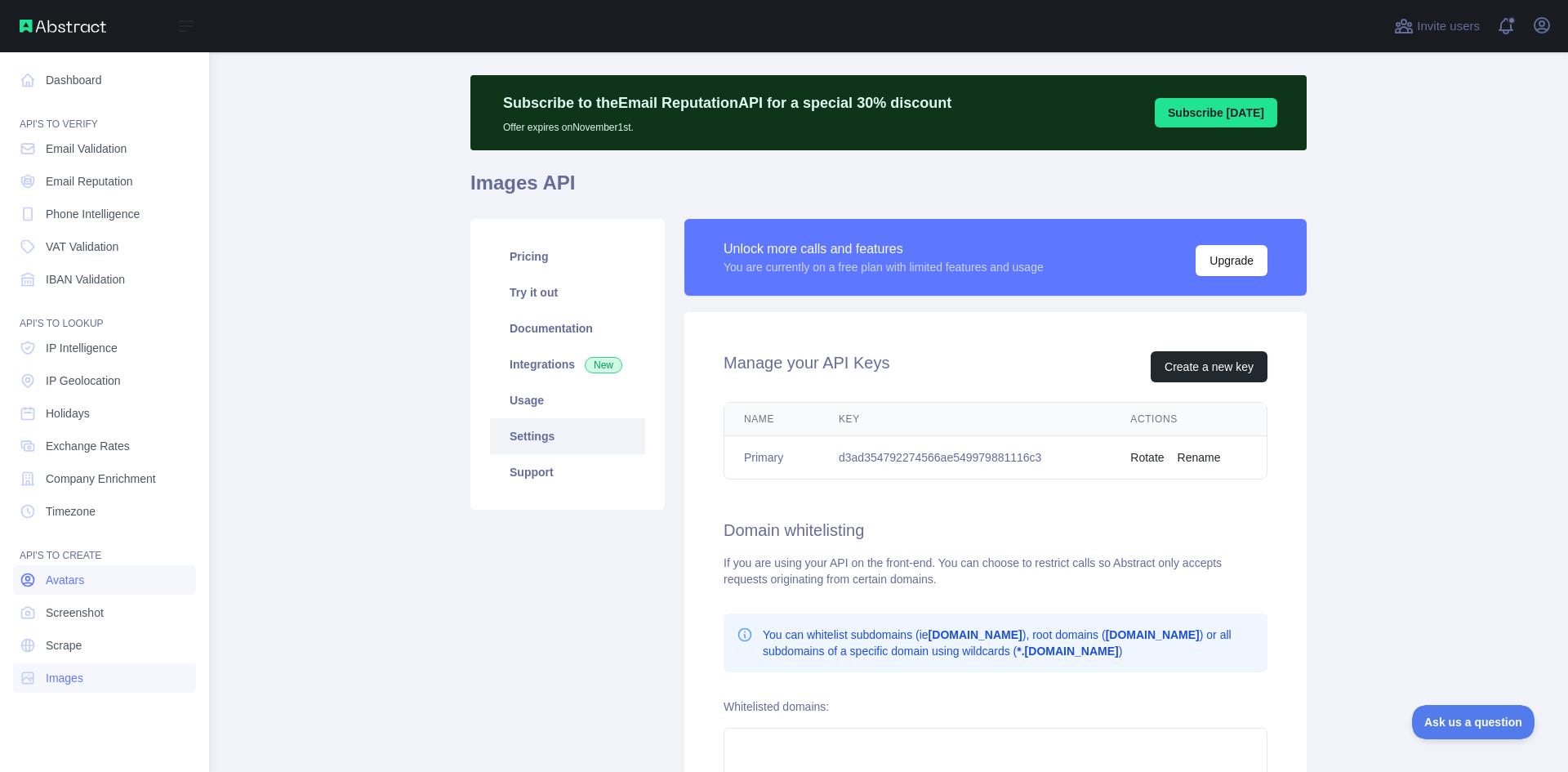
click at [80, 573] on span "Avatars" at bounding box center [65, 580] width 38 height 16
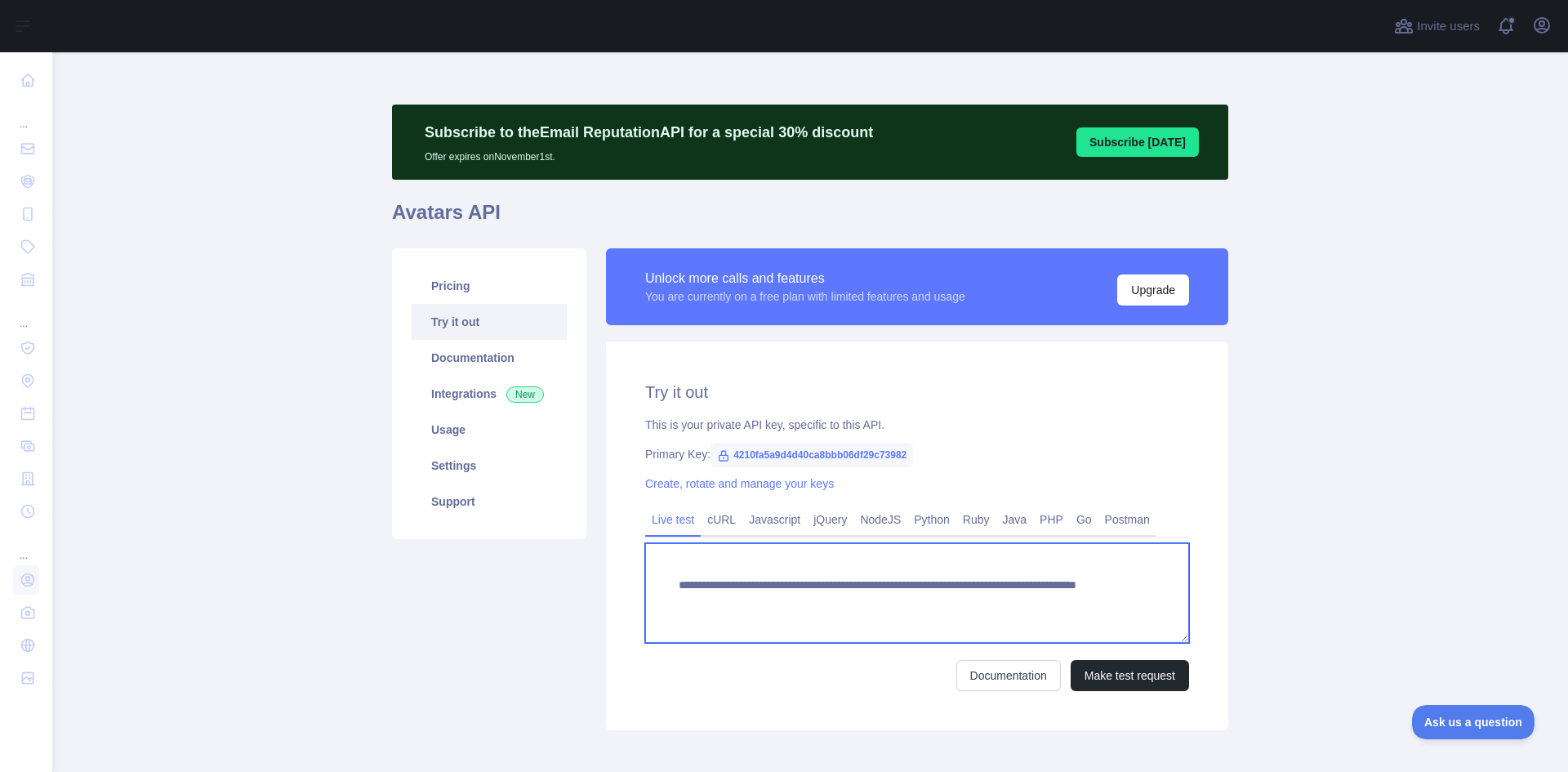
click at [811, 591] on textarea "**********" at bounding box center [917, 593] width 544 height 100
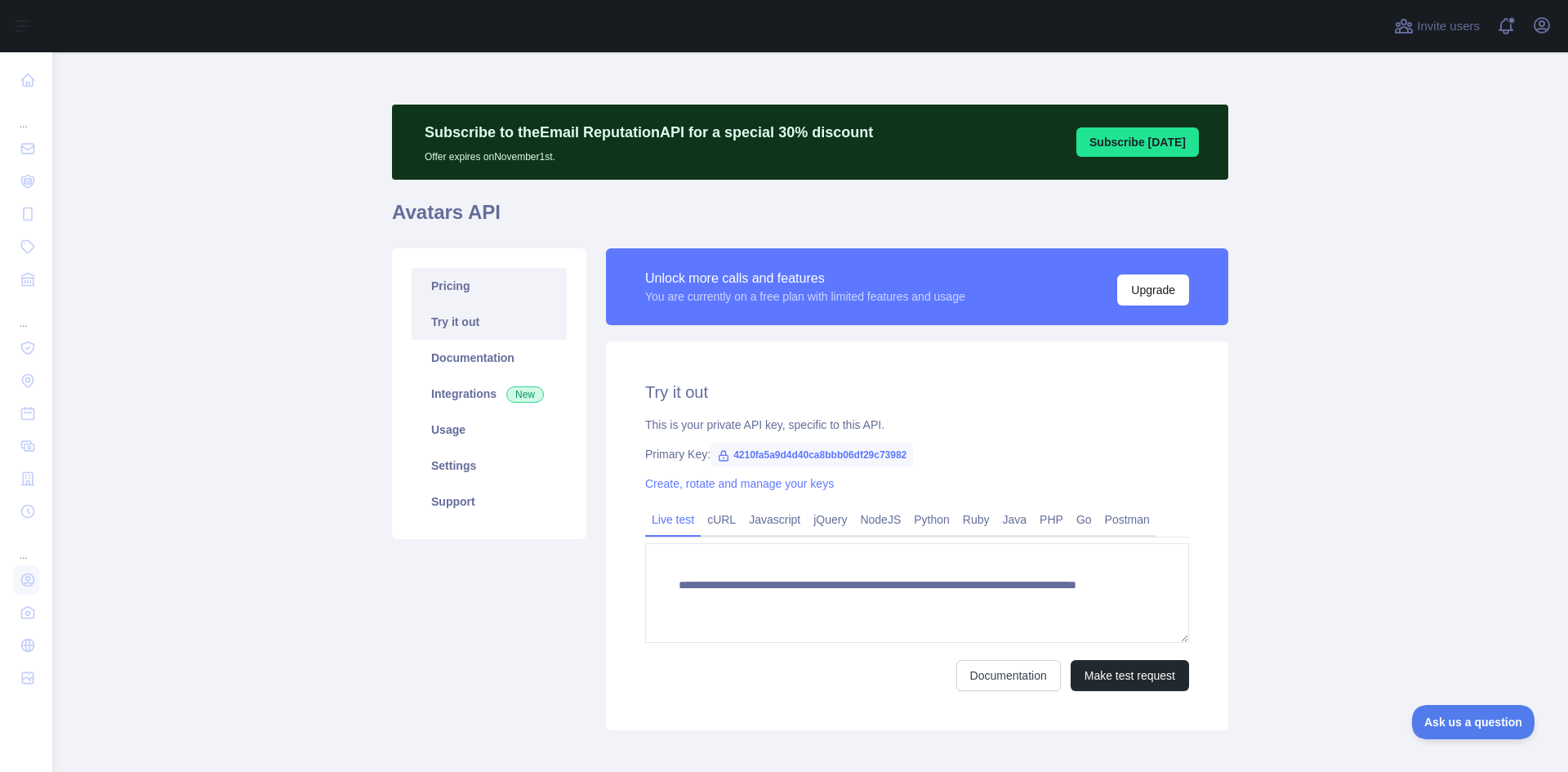
click at [470, 269] on link "Pricing" at bounding box center [490, 286] width 156 height 36
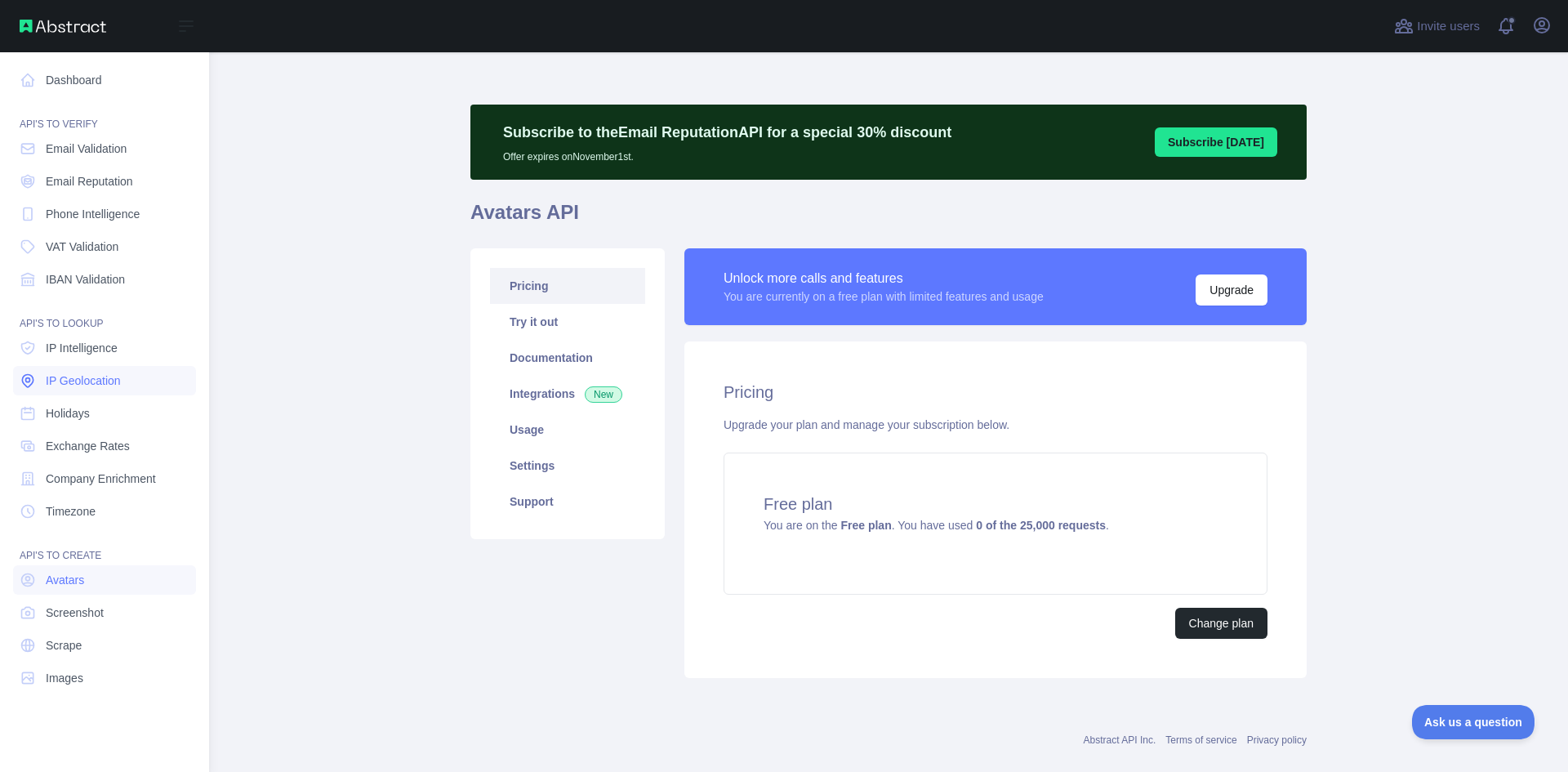
click at [115, 382] on span "IP Geolocation" at bounding box center [84, 381] width 75 height 16
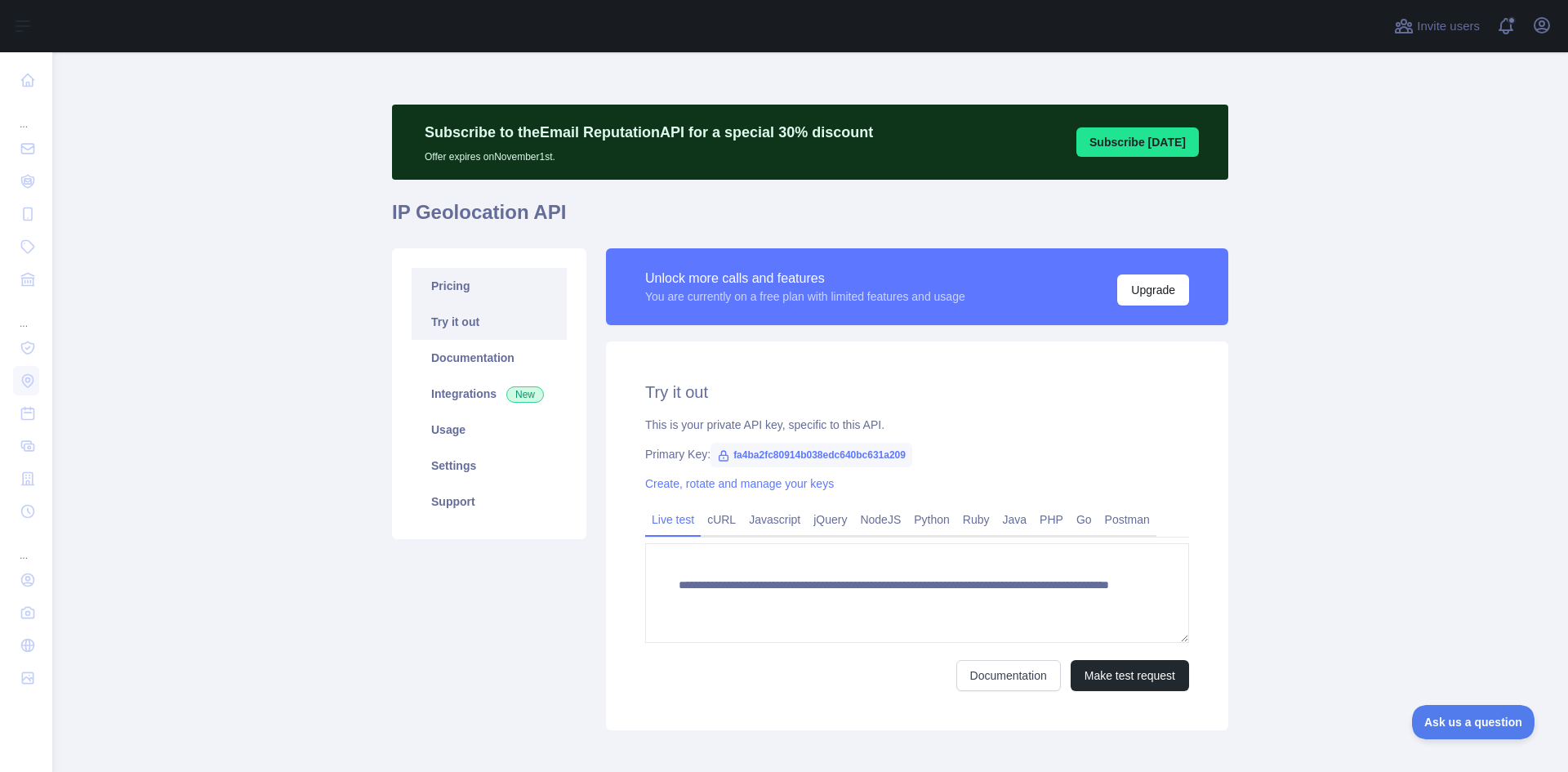
click at [460, 288] on link "Pricing" at bounding box center [490, 286] width 156 height 36
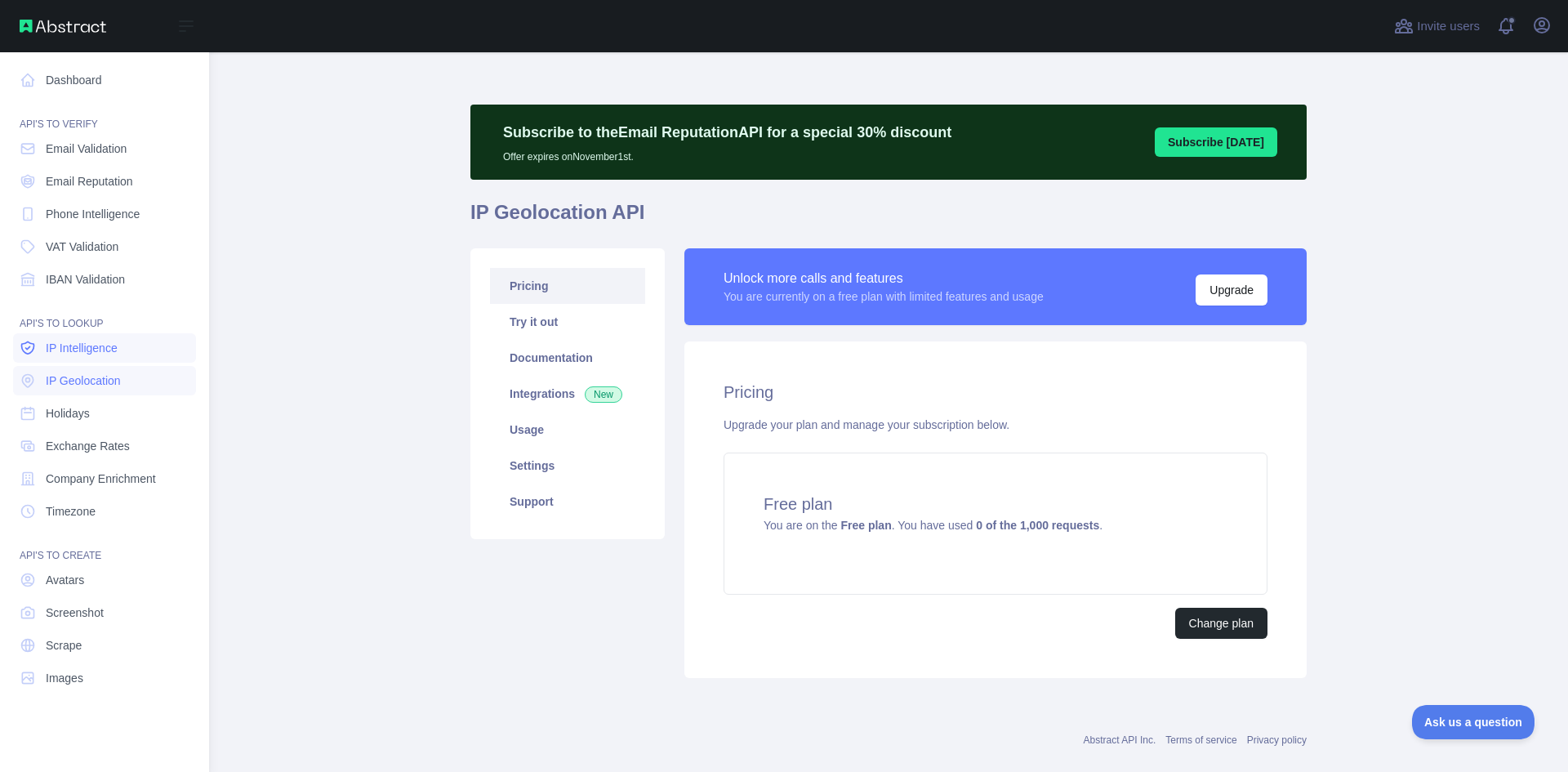
click at [84, 347] on span "IP Intelligence" at bounding box center [82, 348] width 72 height 16
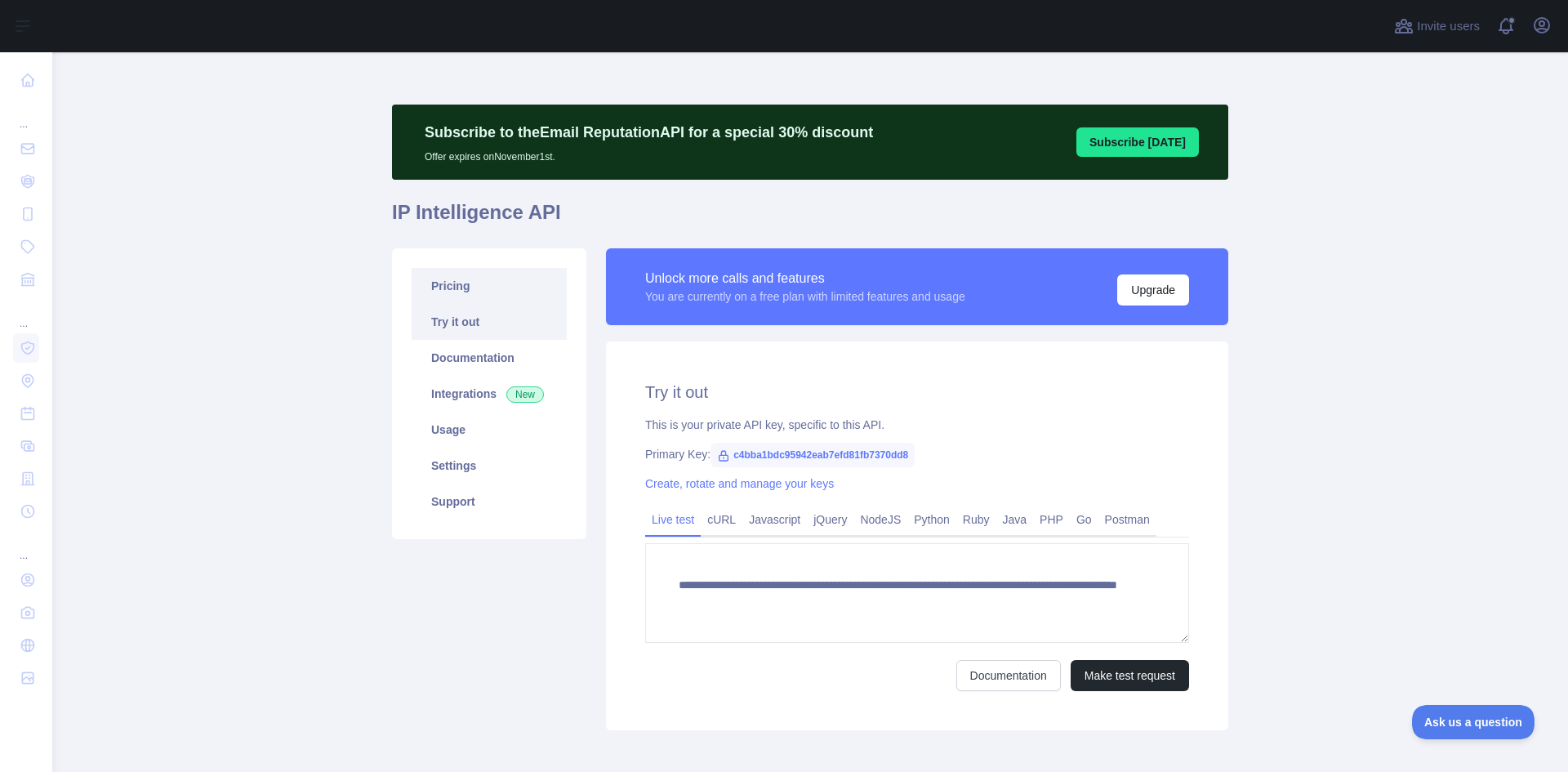
click at [499, 280] on link "Pricing" at bounding box center [490, 286] width 156 height 36
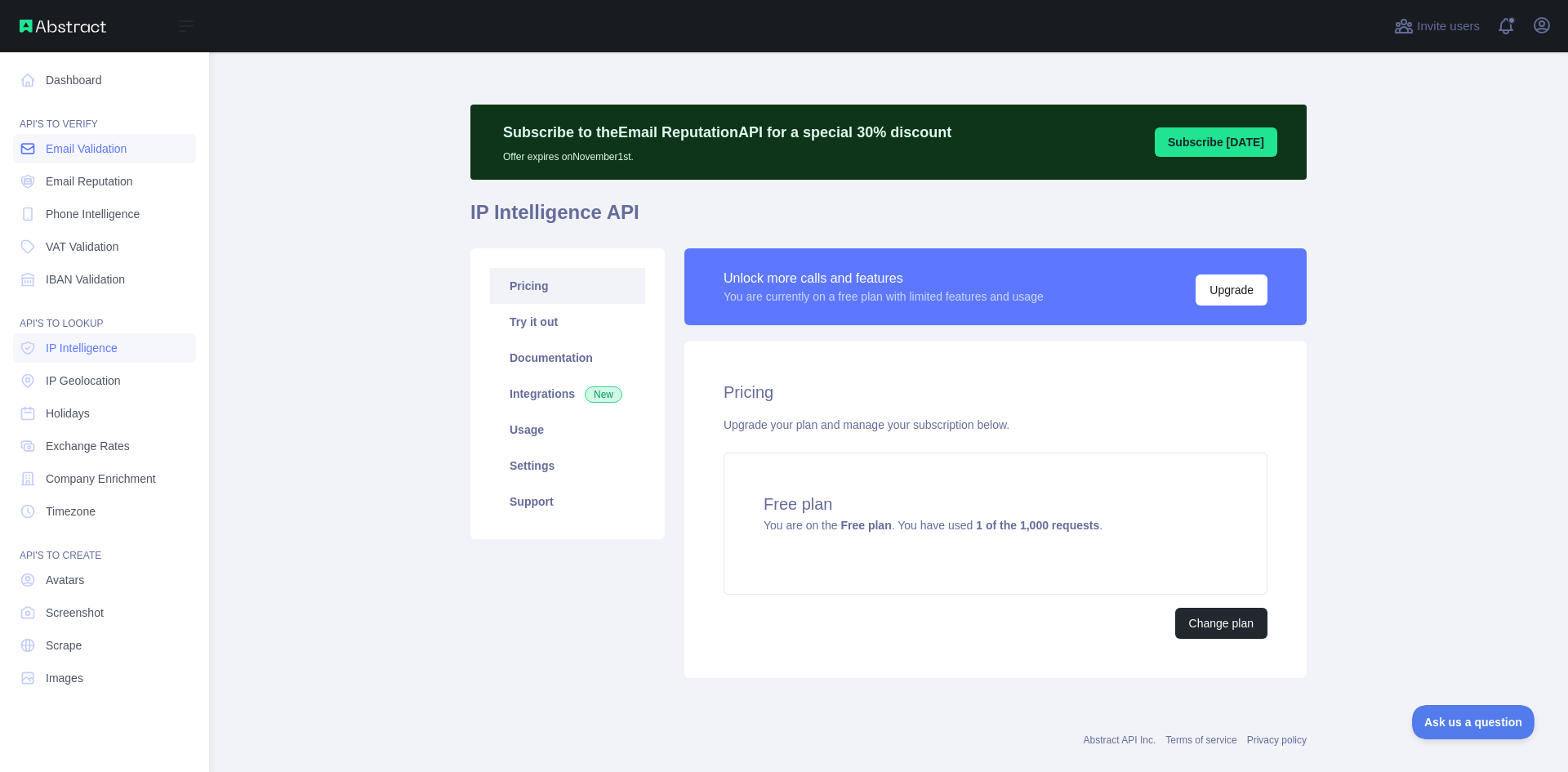
click at [127, 150] on span "Email Validation" at bounding box center [86, 149] width 81 height 16
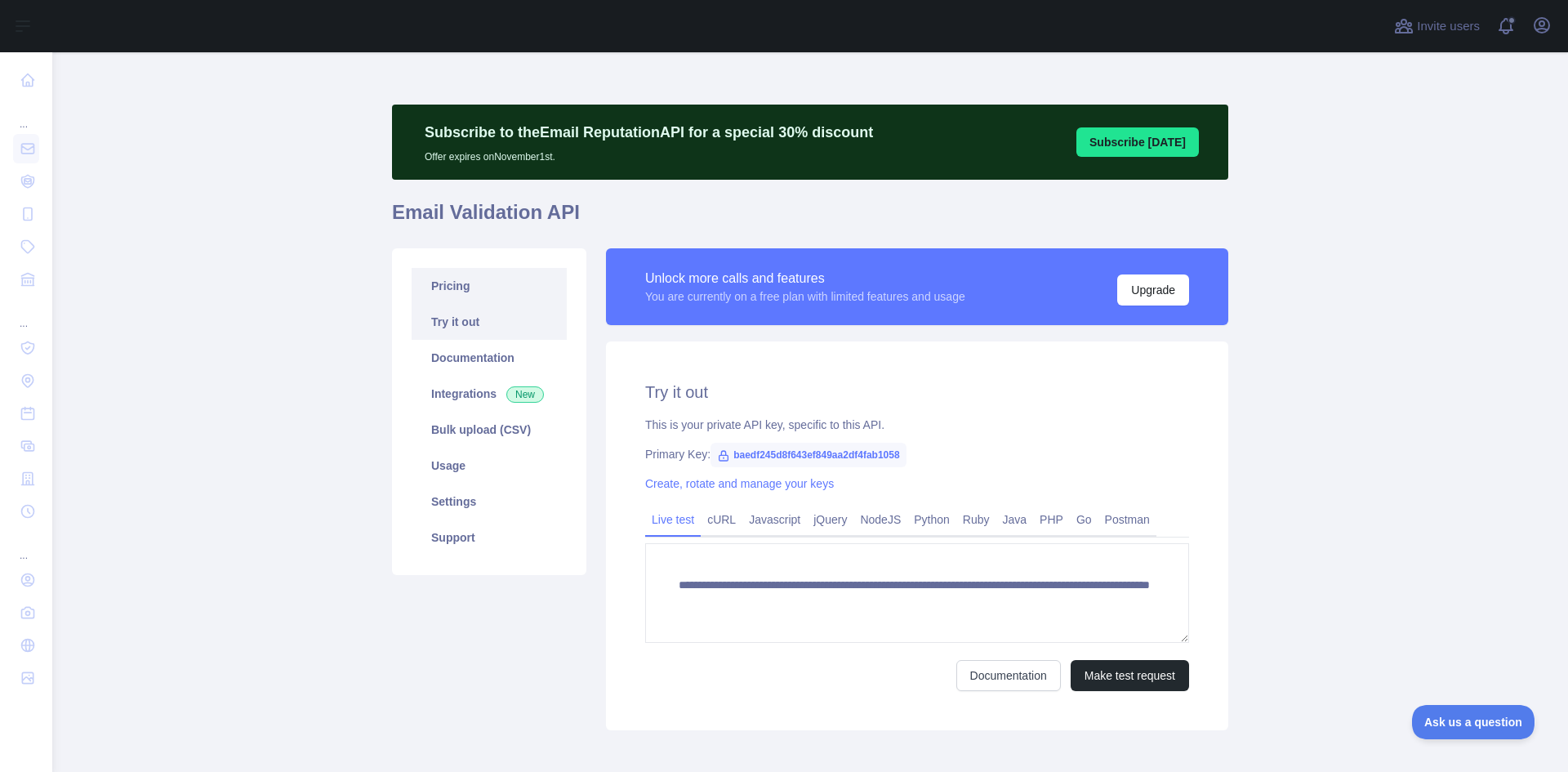
click at [446, 275] on link "Pricing" at bounding box center [490, 286] width 156 height 36
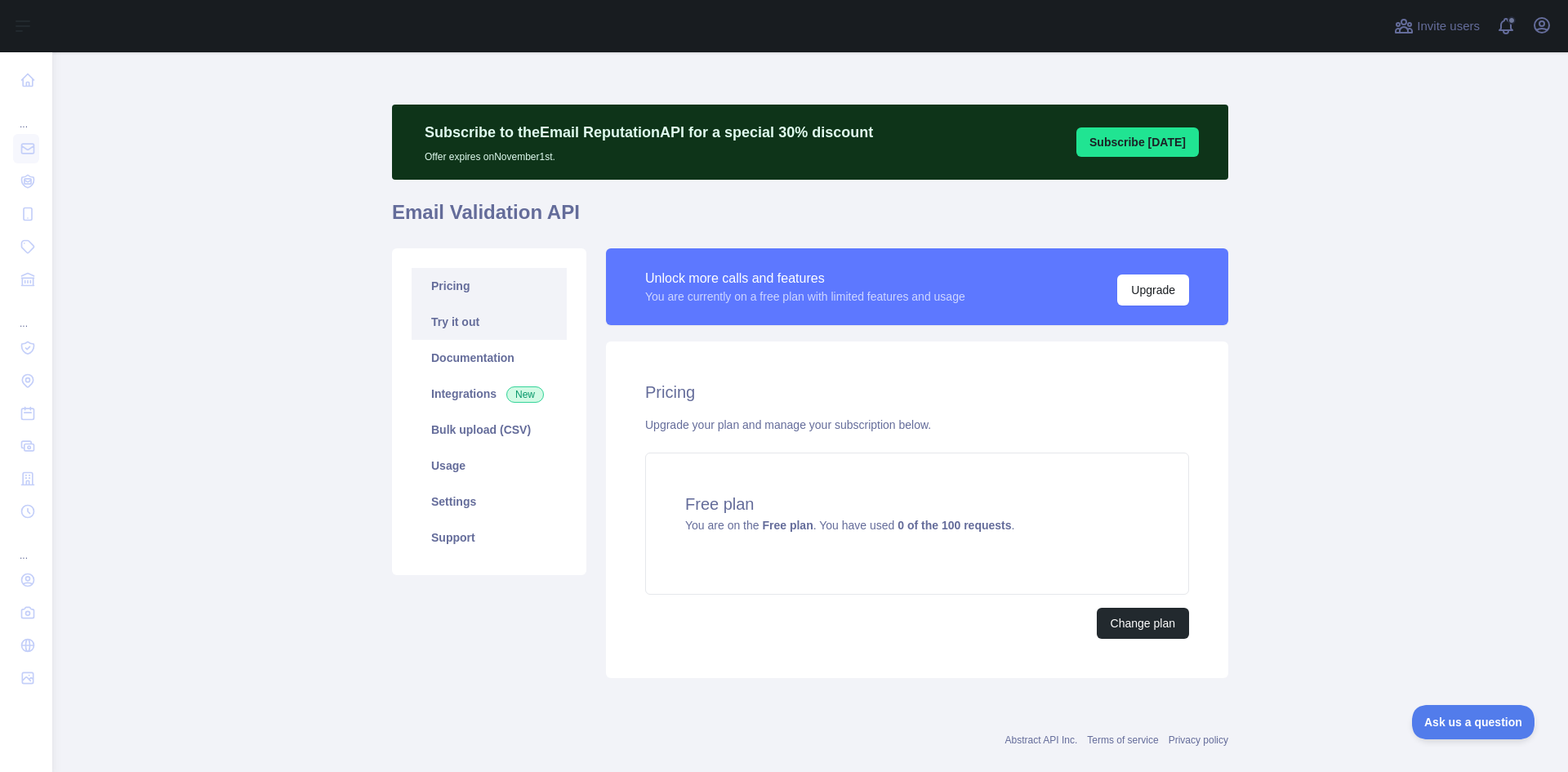
click at [464, 319] on link "Try it out" at bounding box center [490, 322] width 156 height 36
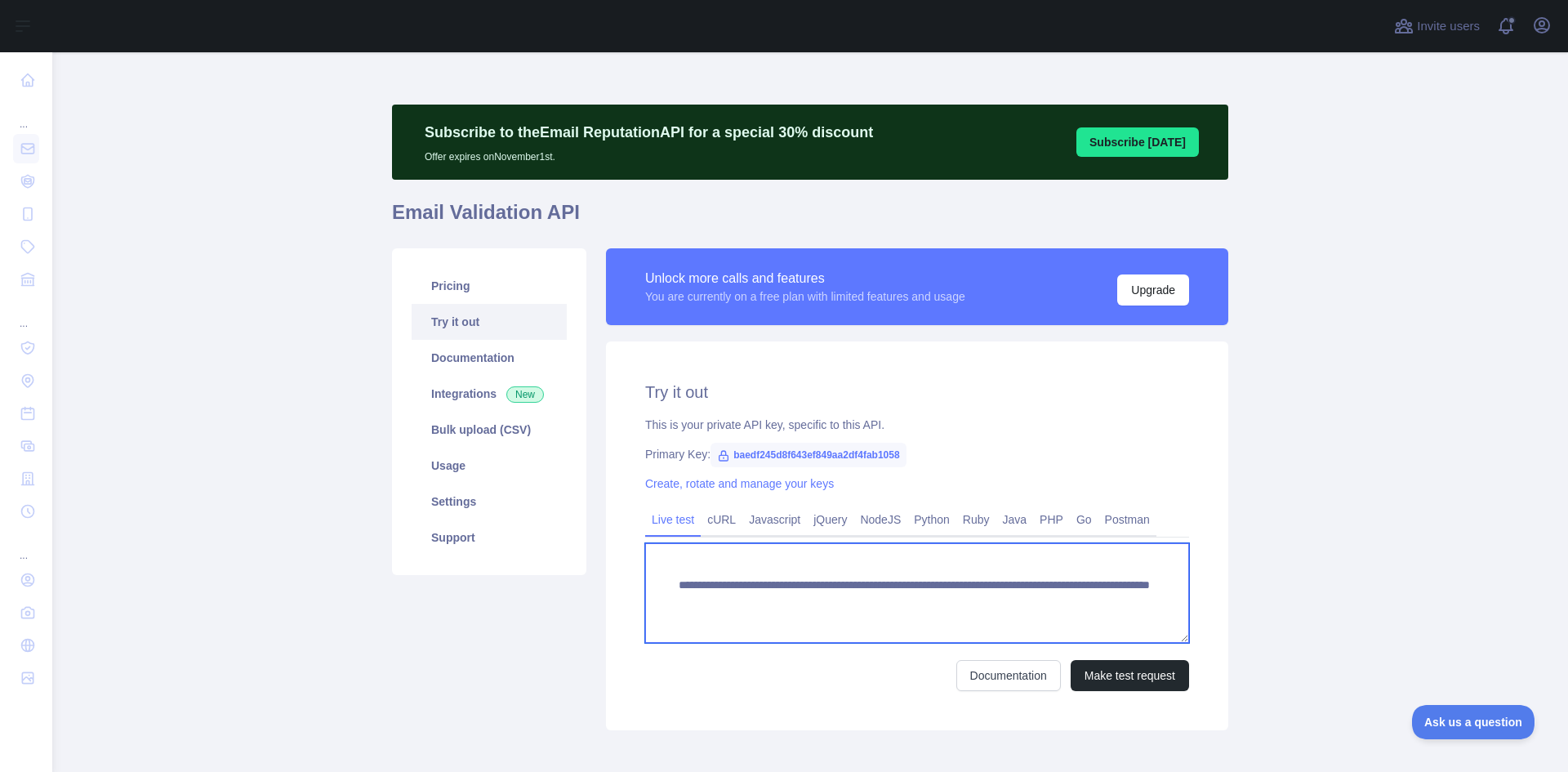
click at [945, 621] on textarea "**********" at bounding box center [917, 593] width 544 height 100
click at [930, 603] on textarea "**********" at bounding box center [917, 593] width 544 height 100
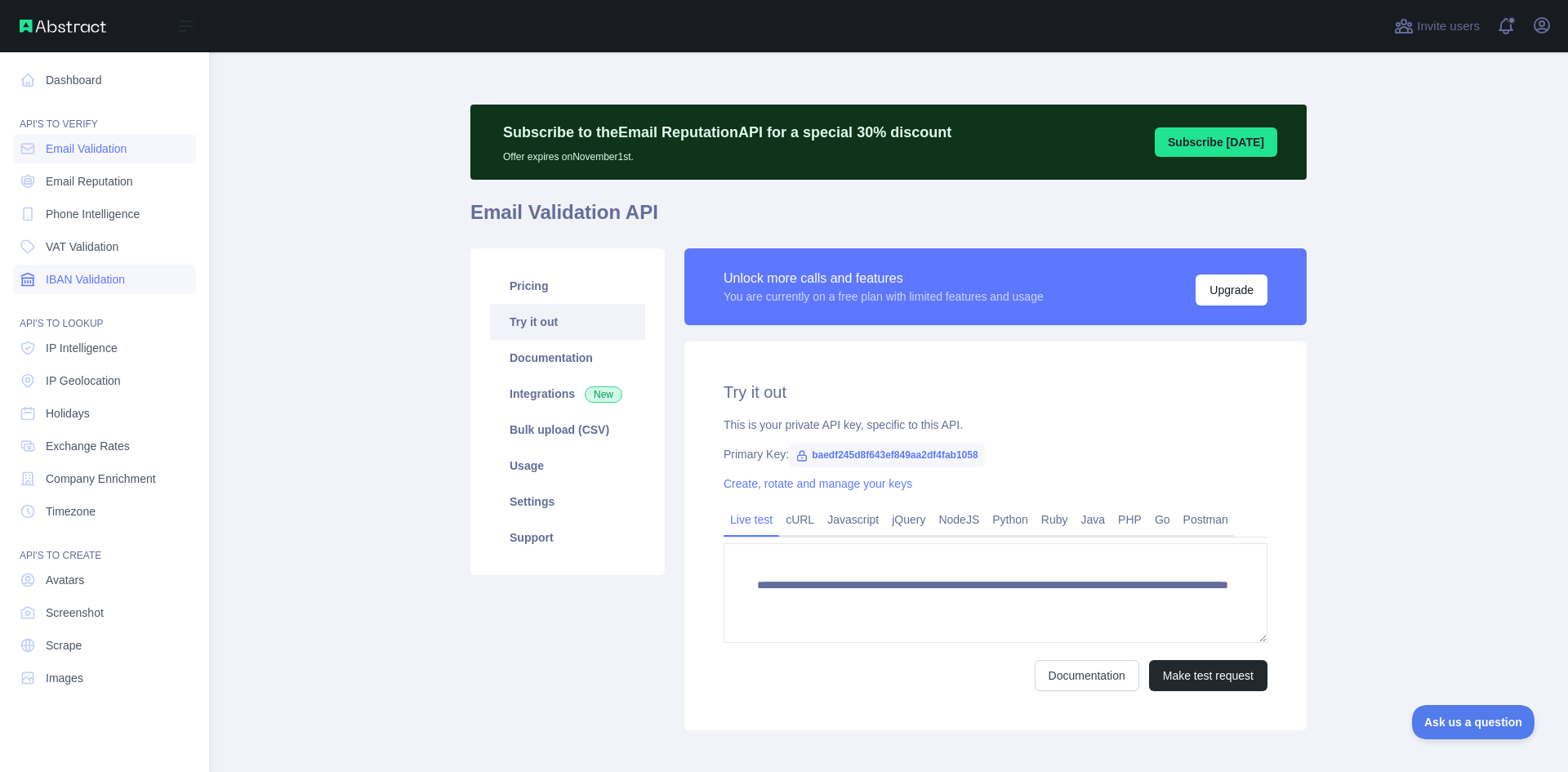
click at [129, 286] on link "IBAN Validation" at bounding box center [104, 279] width 183 height 29
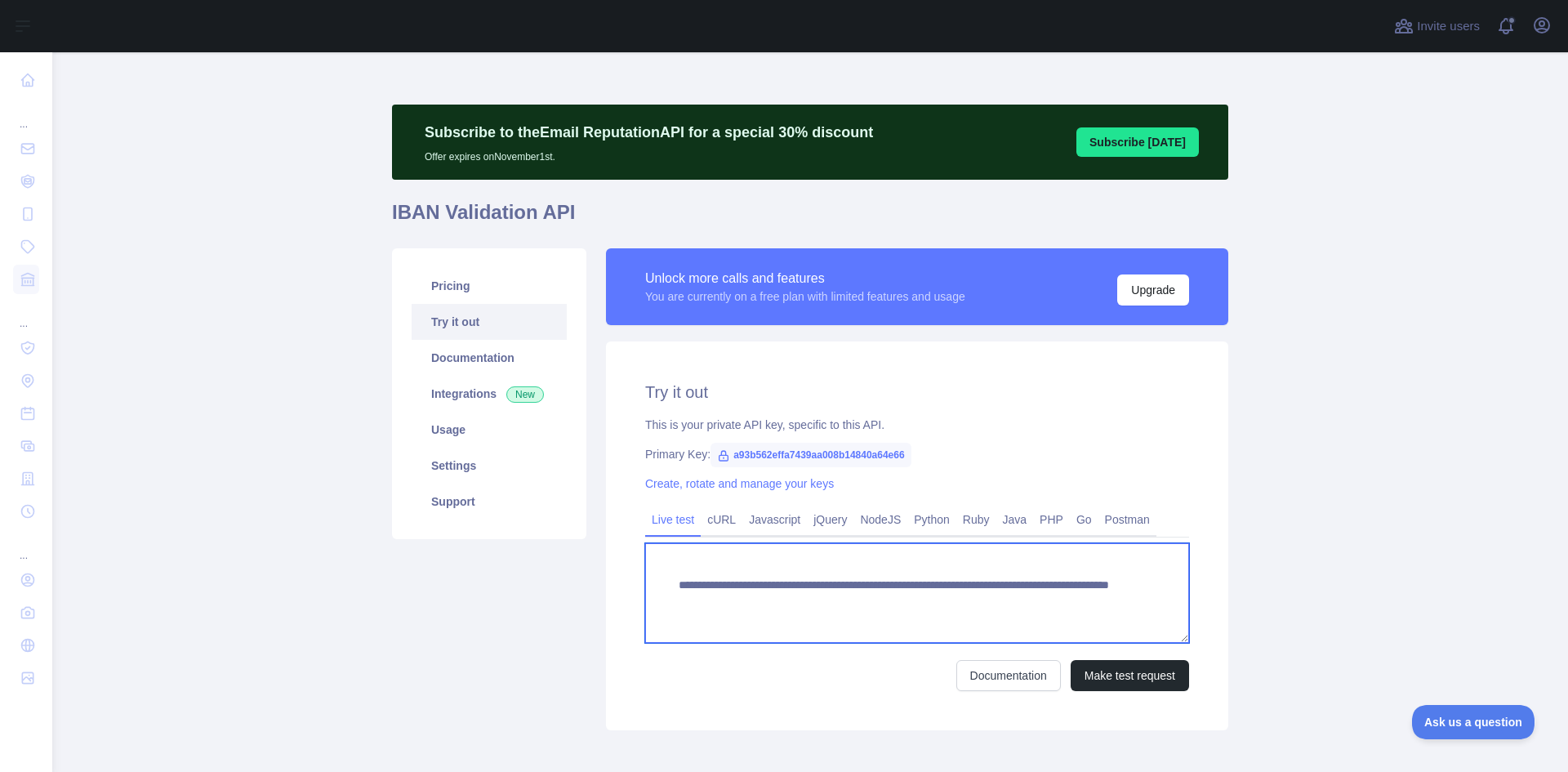
click at [894, 602] on textarea "**********" at bounding box center [917, 593] width 544 height 100
click at [893, 601] on textarea "**********" at bounding box center [917, 593] width 544 height 100
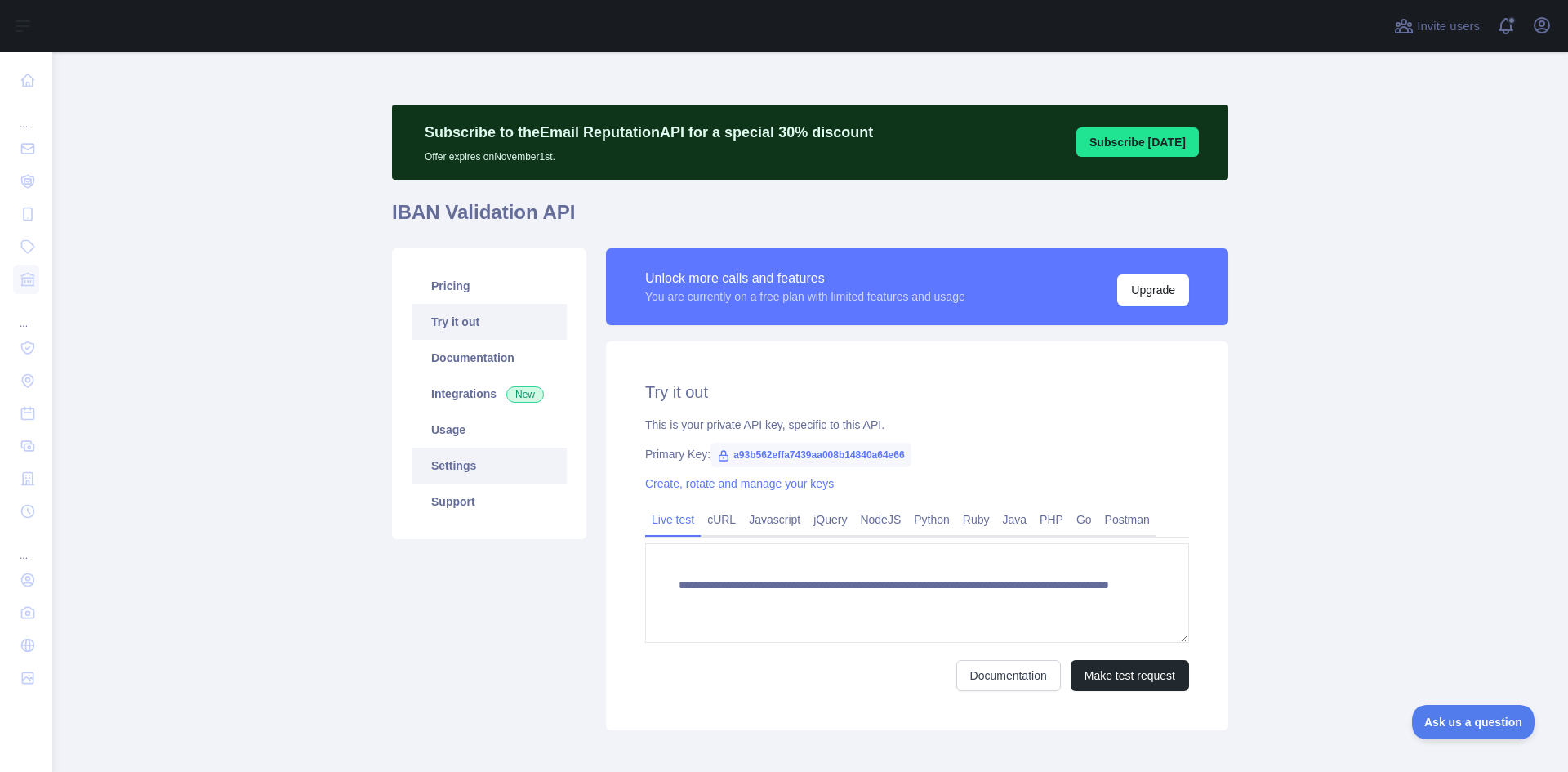
click at [504, 470] on link "Settings" at bounding box center [490, 466] width 156 height 36
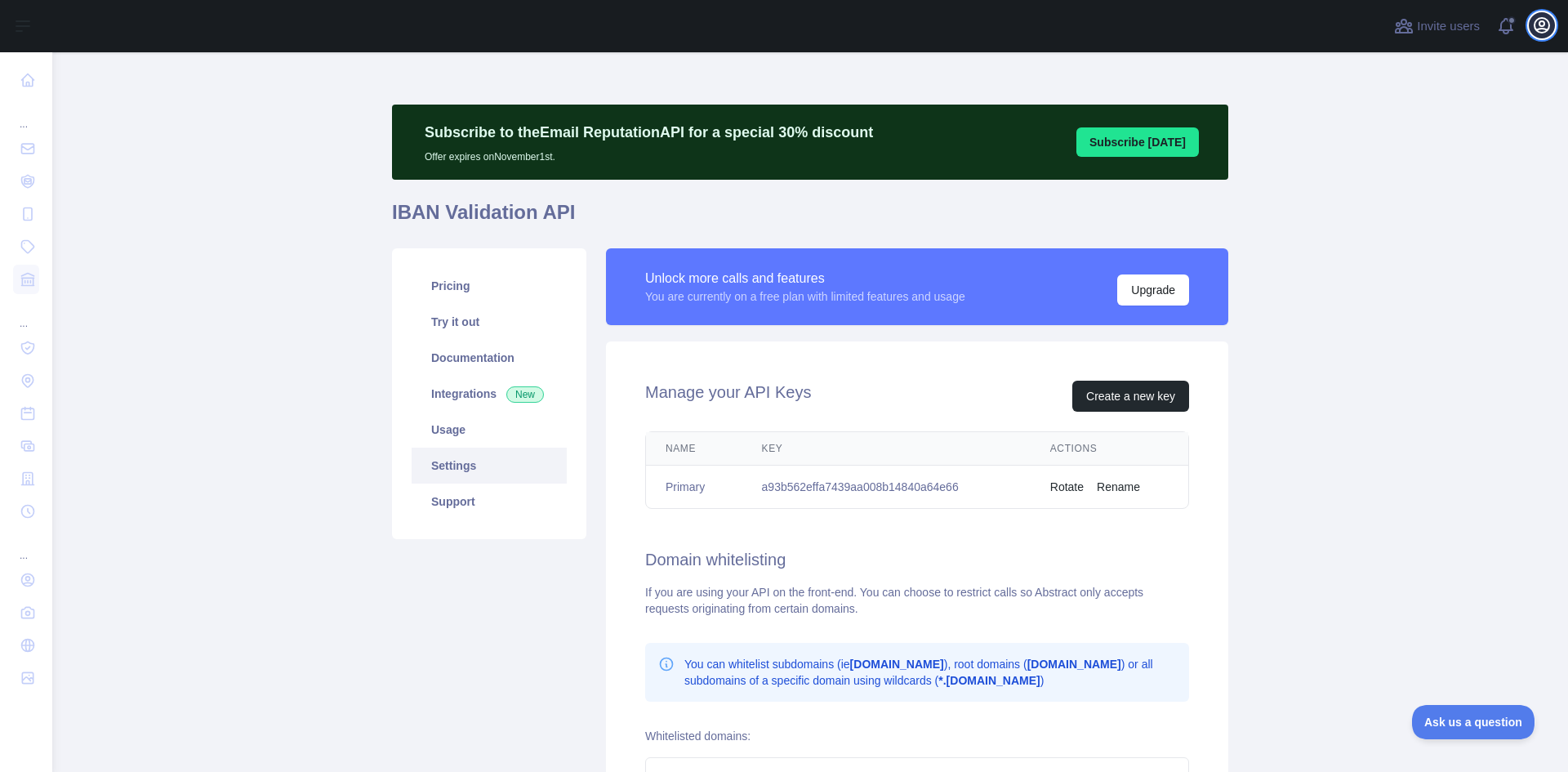
click at [1554, 23] on button "Open user menu" at bounding box center [1542, 25] width 26 height 26
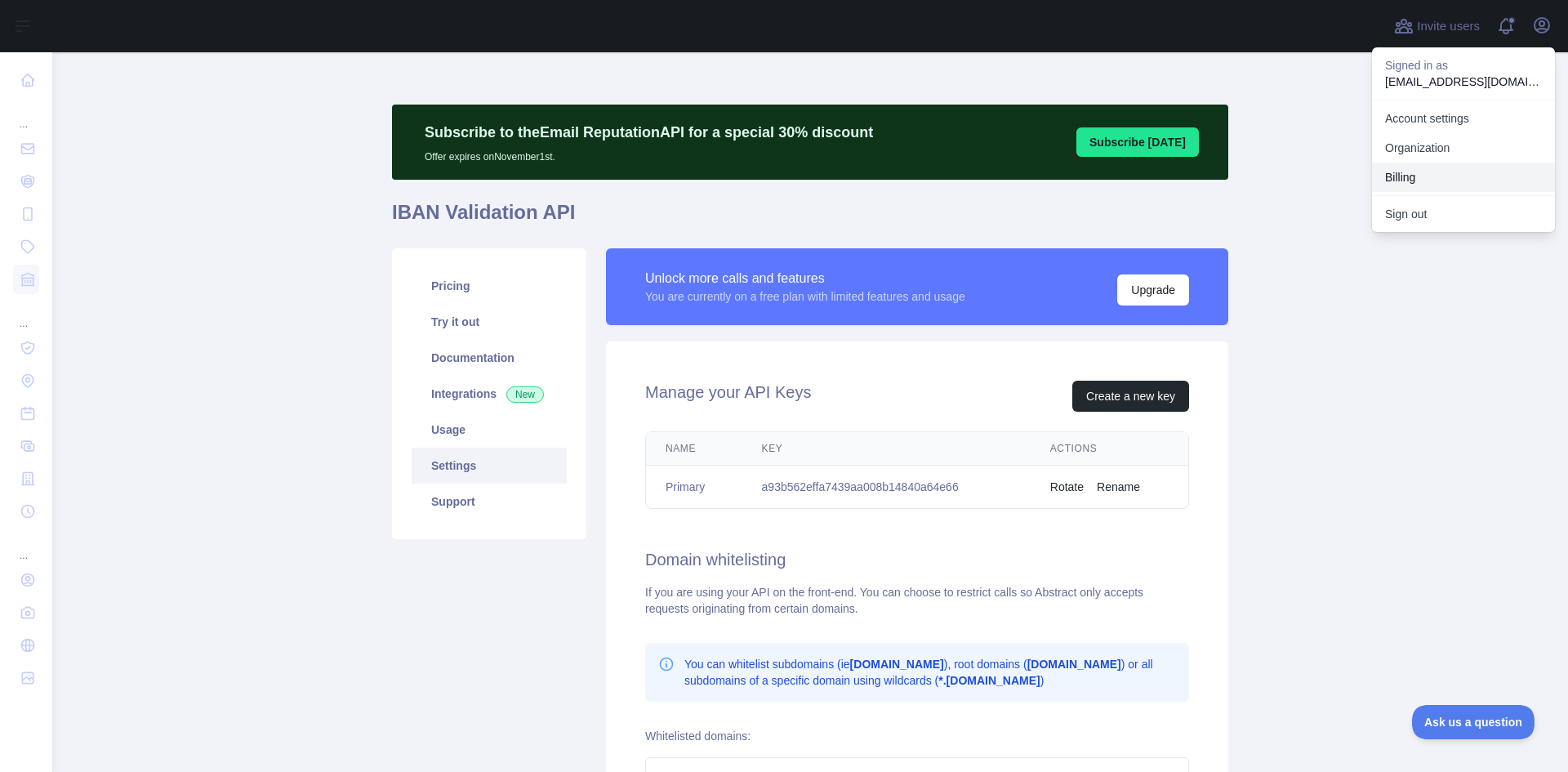
click at [1403, 178] on button "Billing" at bounding box center [1463, 177] width 183 height 29
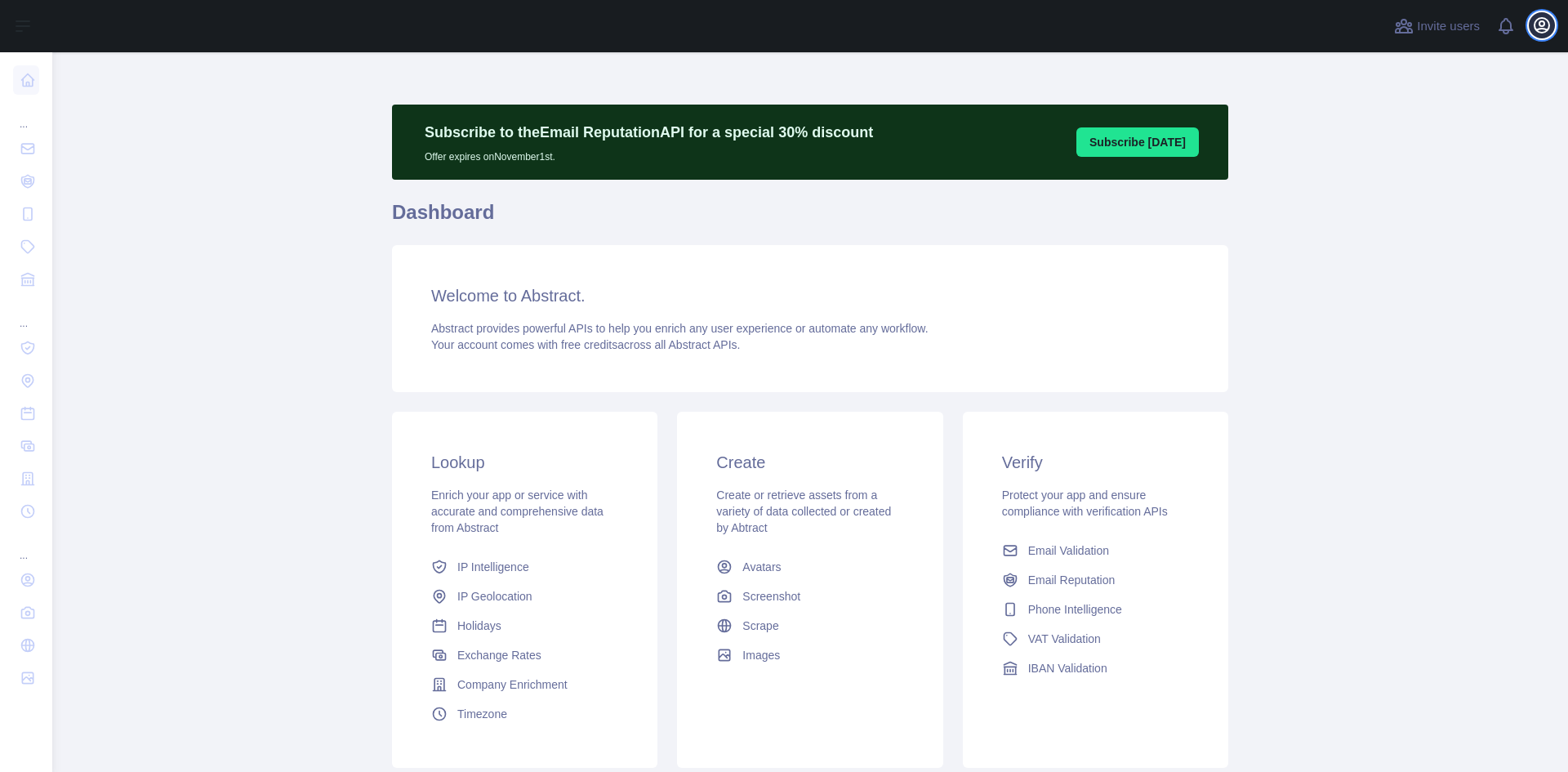
click at [1548, 17] on icon "button" at bounding box center [1542, 25] width 20 height 20
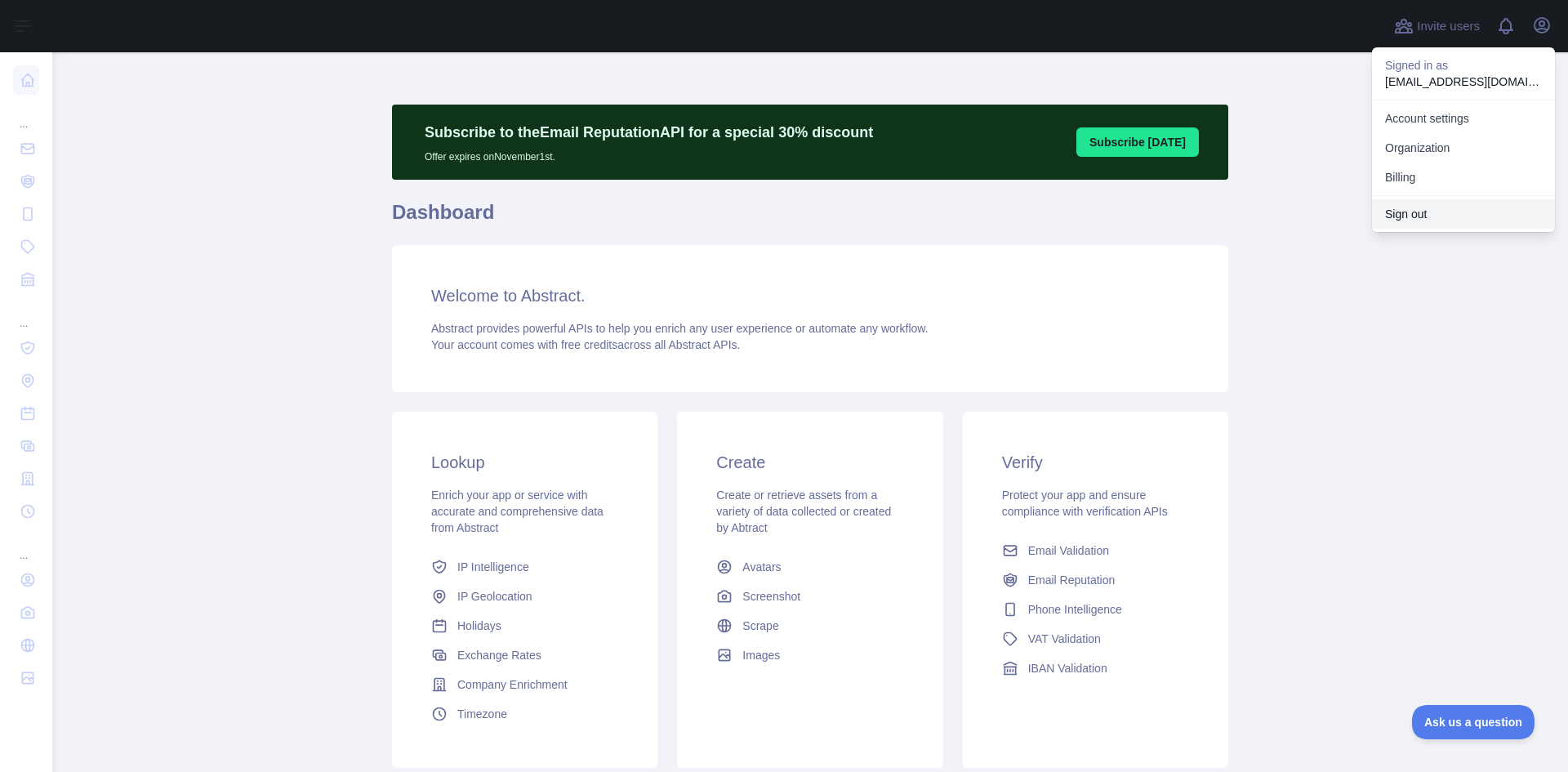
click at [1408, 214] on button "Sign out" at bounding box center [1463, 214] width 183 height 29
